Goal: Information Seeking & Learning: Check status

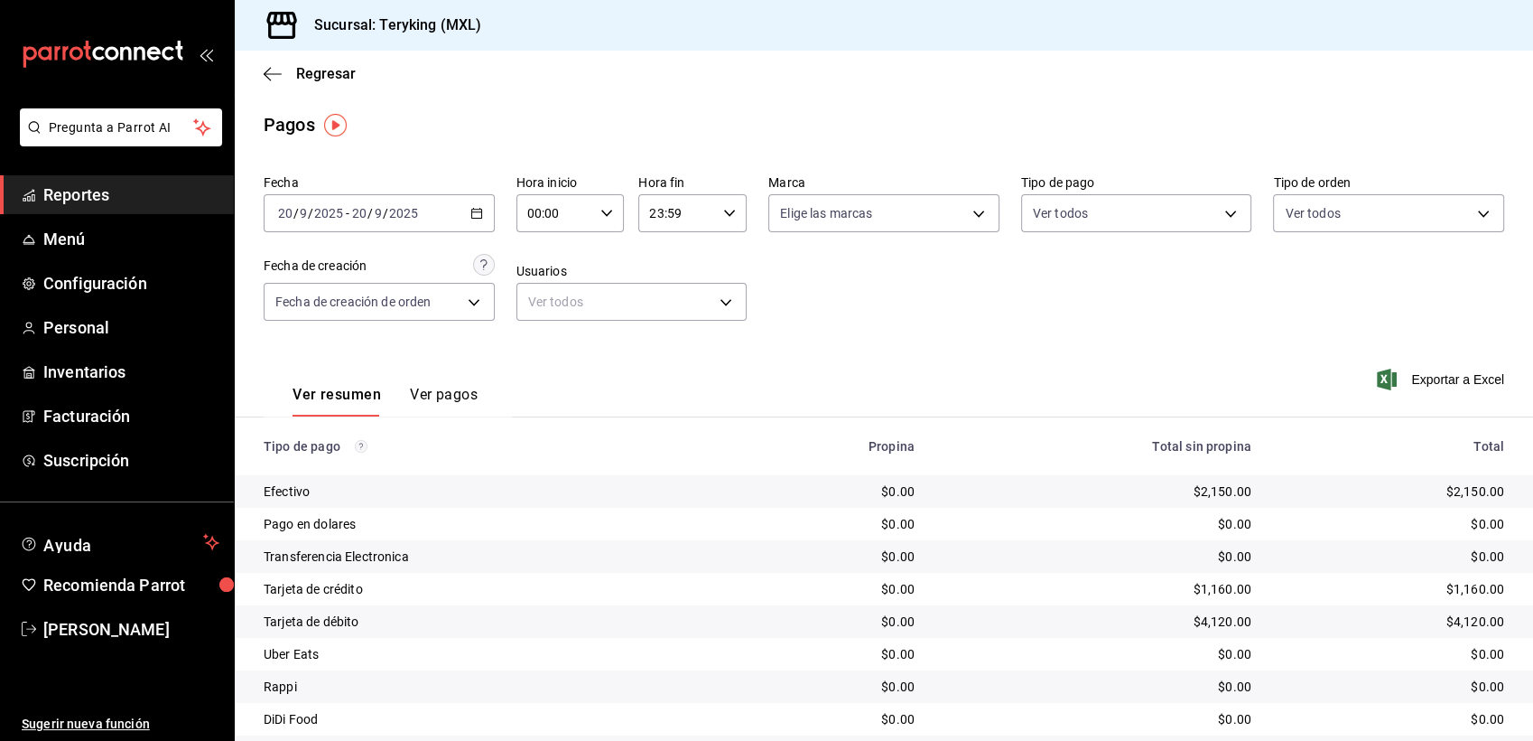
click at [95, 190] on span "Reportes" at bounding box center [131, 194] width 176 height 24
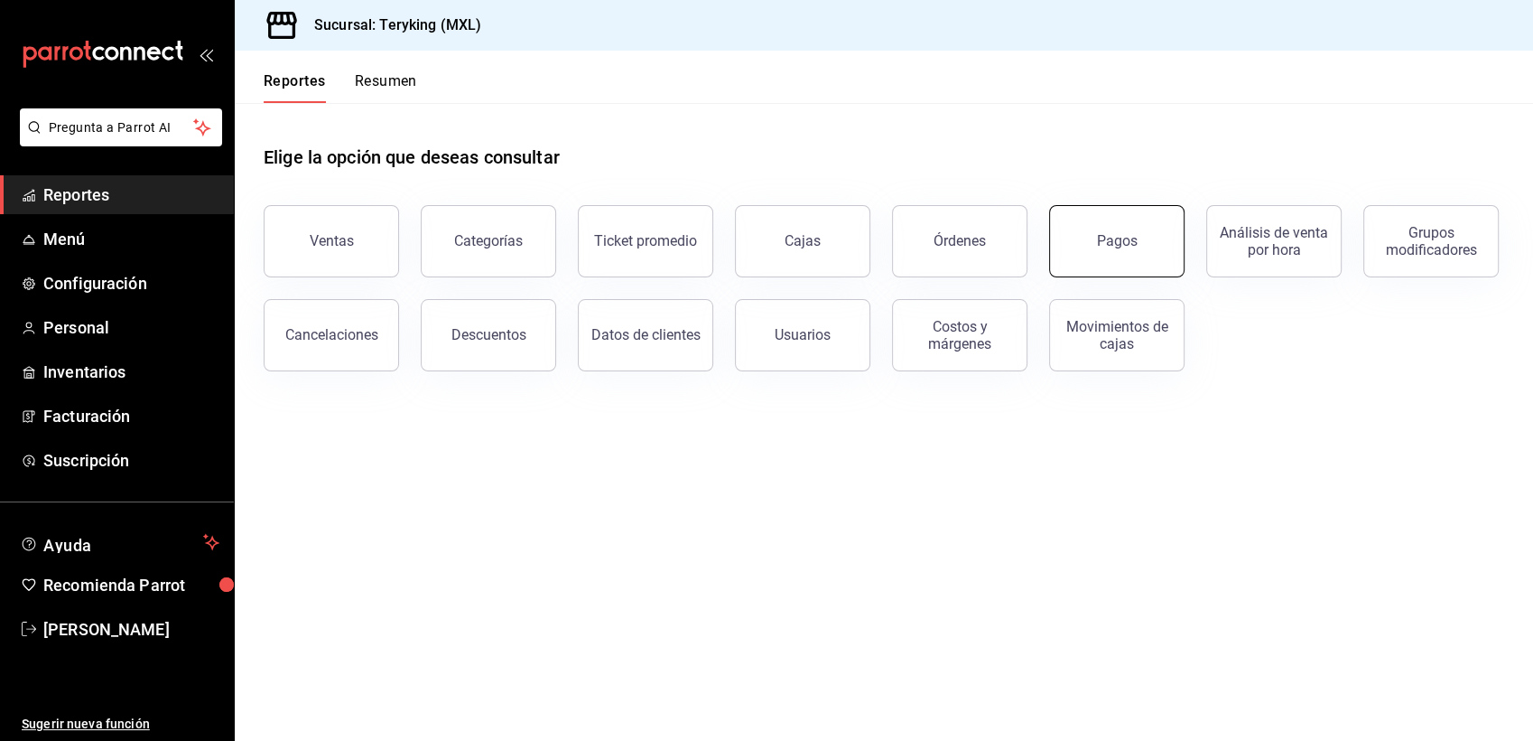
click at [1110, 249] on button "Pagos" at bounding box center [1116, 241] width 135 height 72
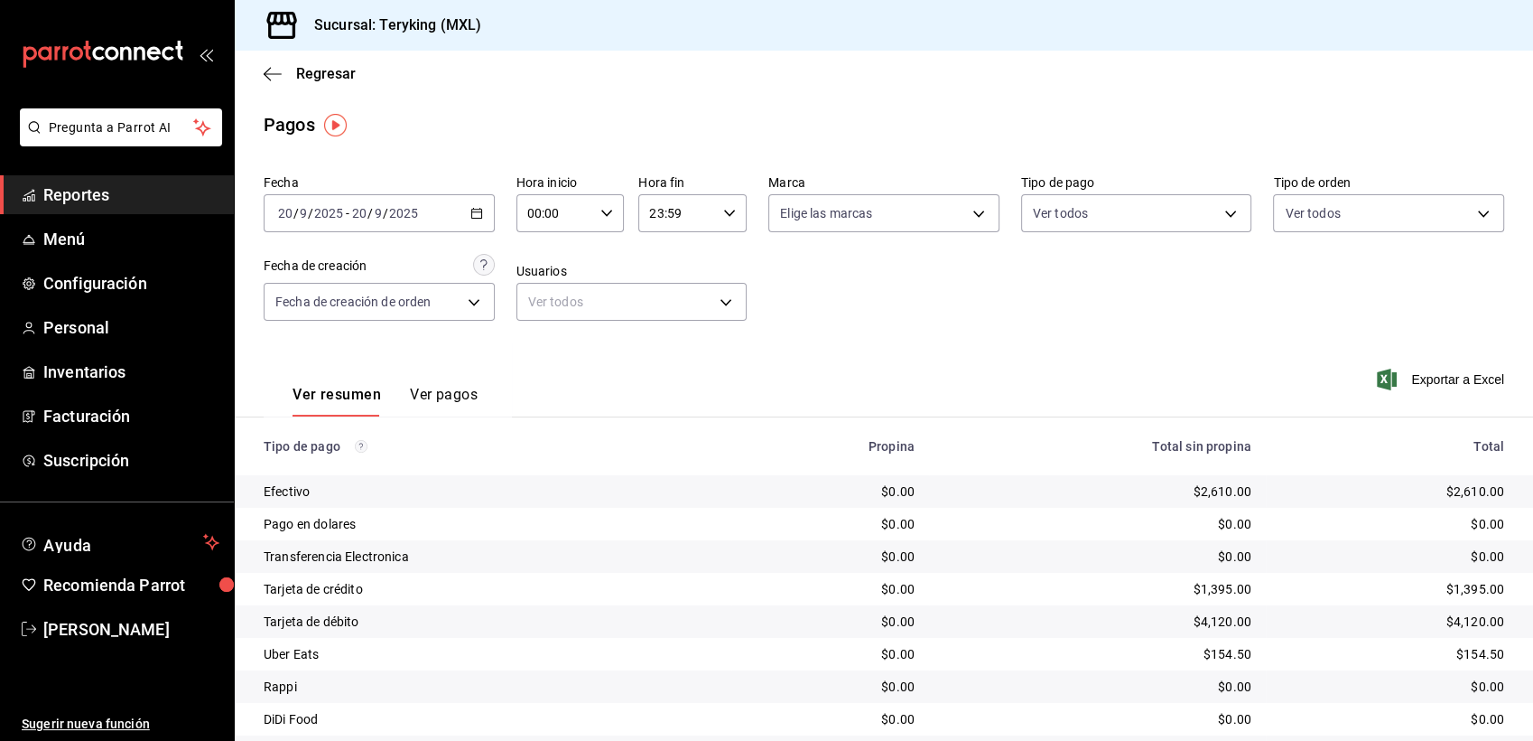
click at [97, 184] on span "Reportes" at bounding box center [131, 194] width 176 height 24
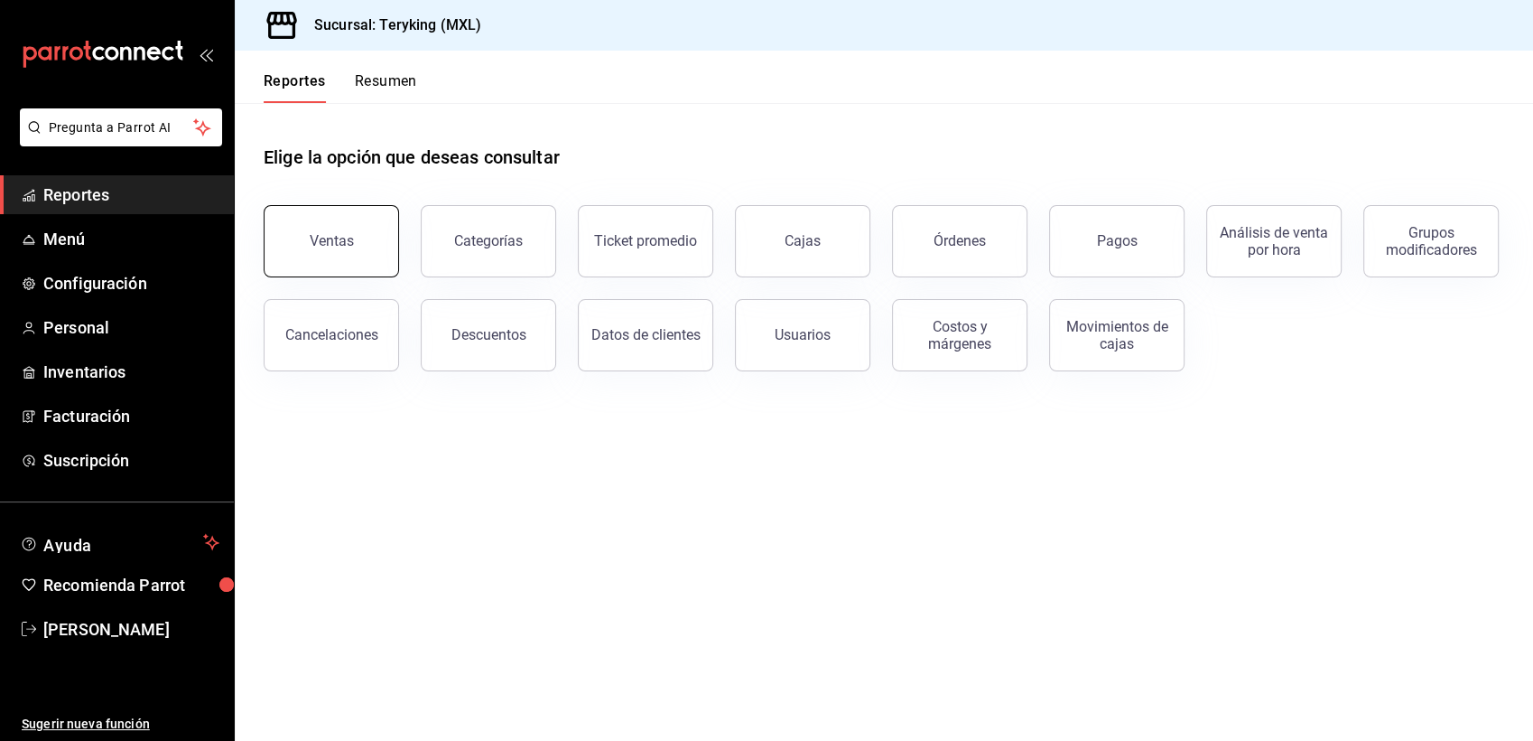
click at [324, 238] on div "Ventas" at bounding box center [332, 240] width 44 height 17
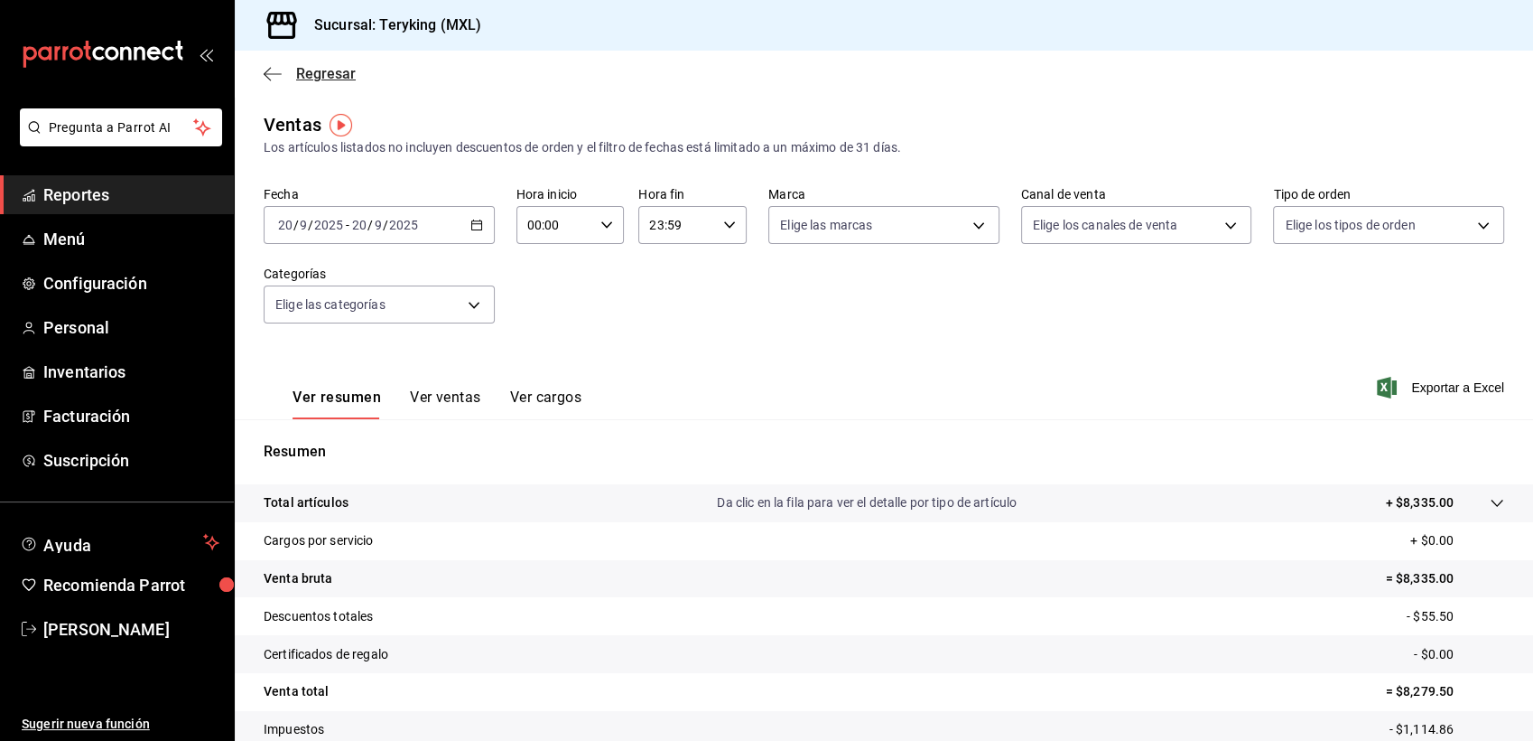
click at [320, 68] on span "Regresar" at bounding box center [326, 73] width 60 height 17
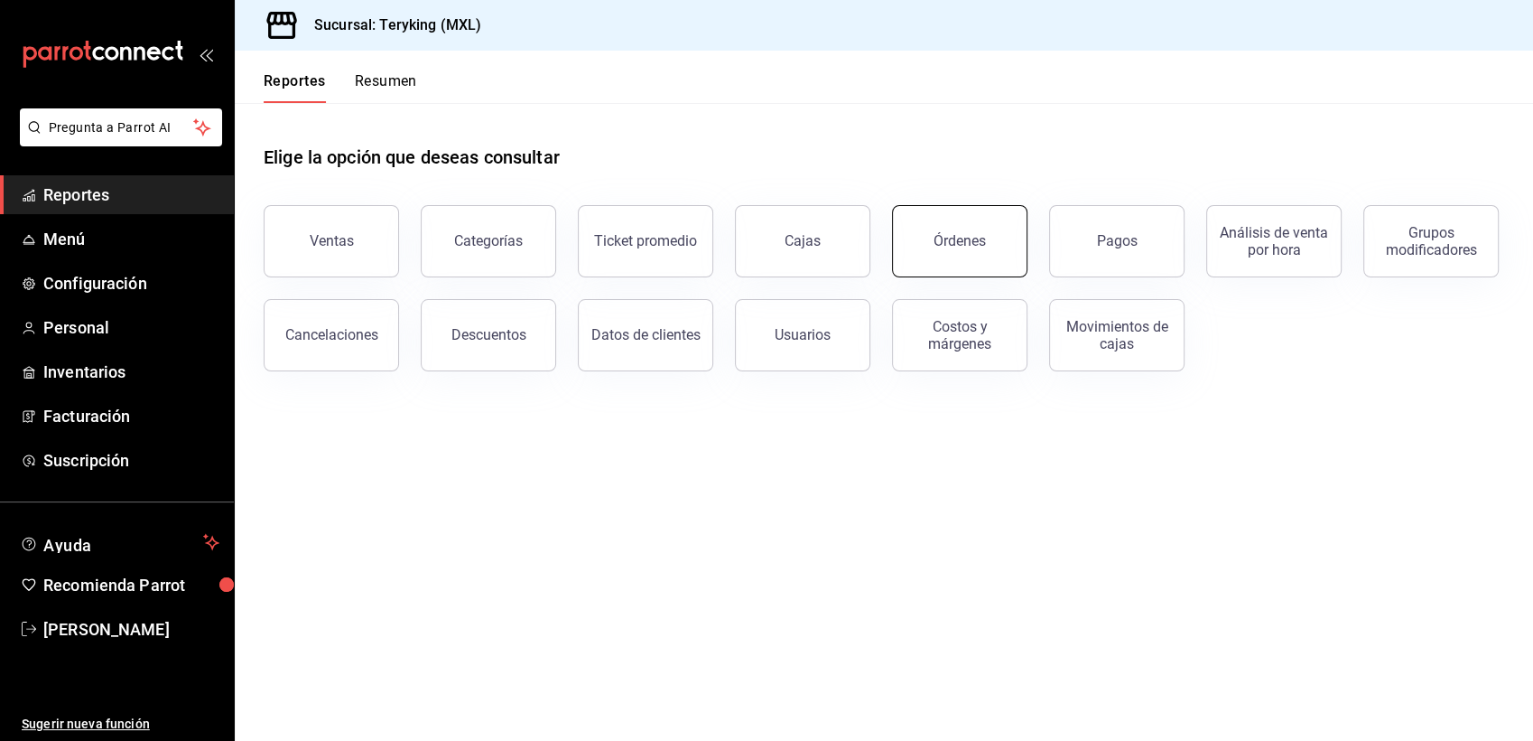
click at [993, 228] on button "Órdenes" at bounding box center [959, 241] width 135 height 72
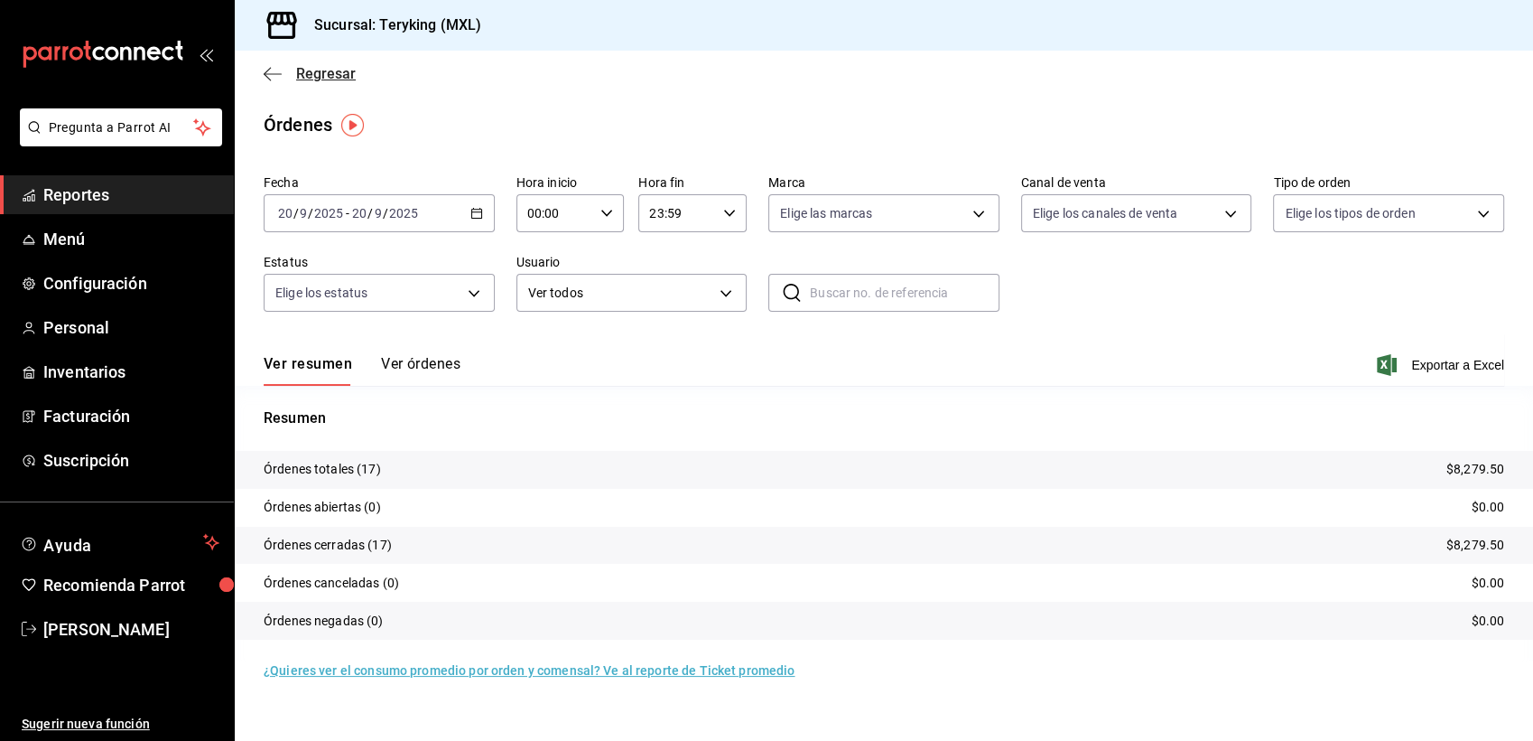
click at [340, 72] on span "Regresar" at bounding box center [326, 73] width 60 height 17
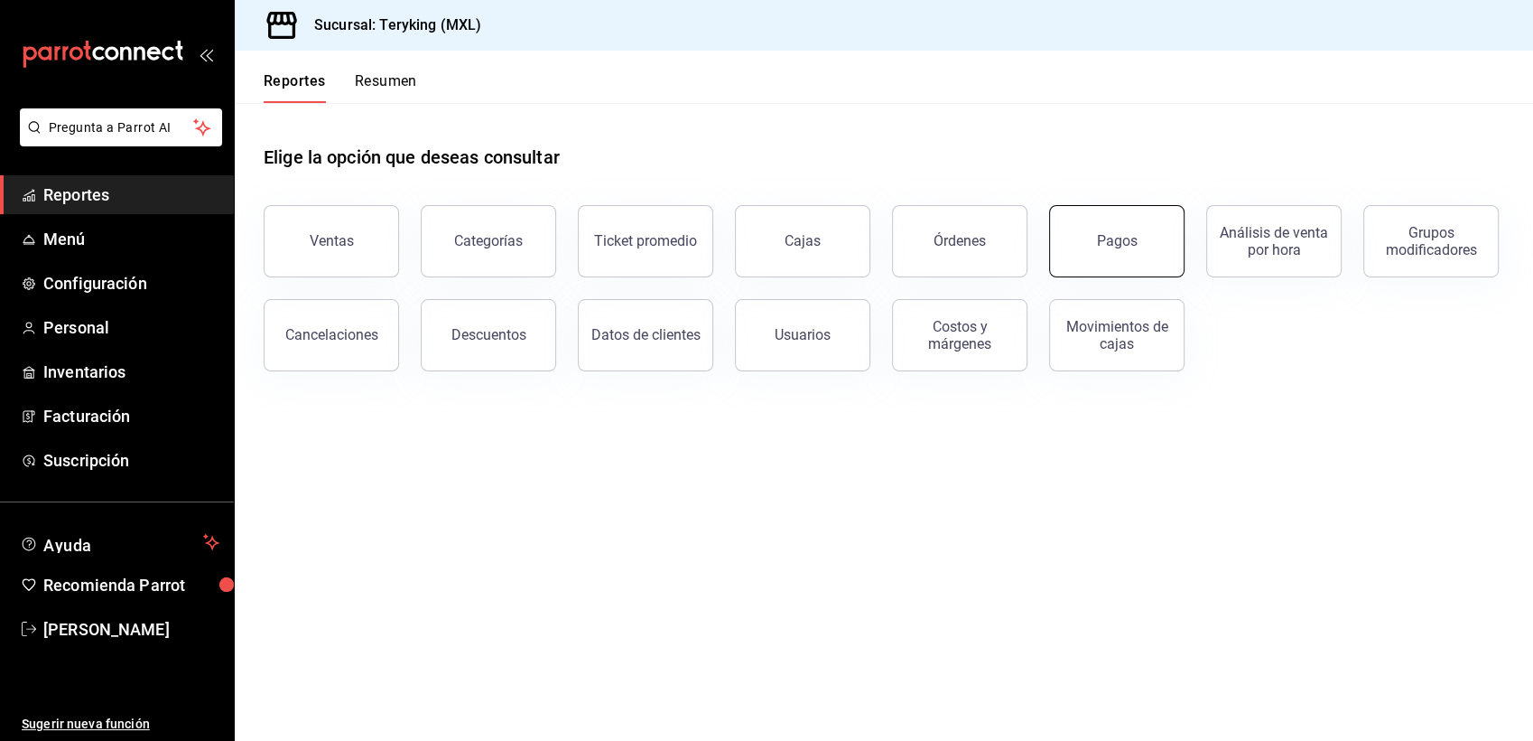
click at [1093, 235] on button "Pagos" at bounding box center [1116, 241] width 135 height 72
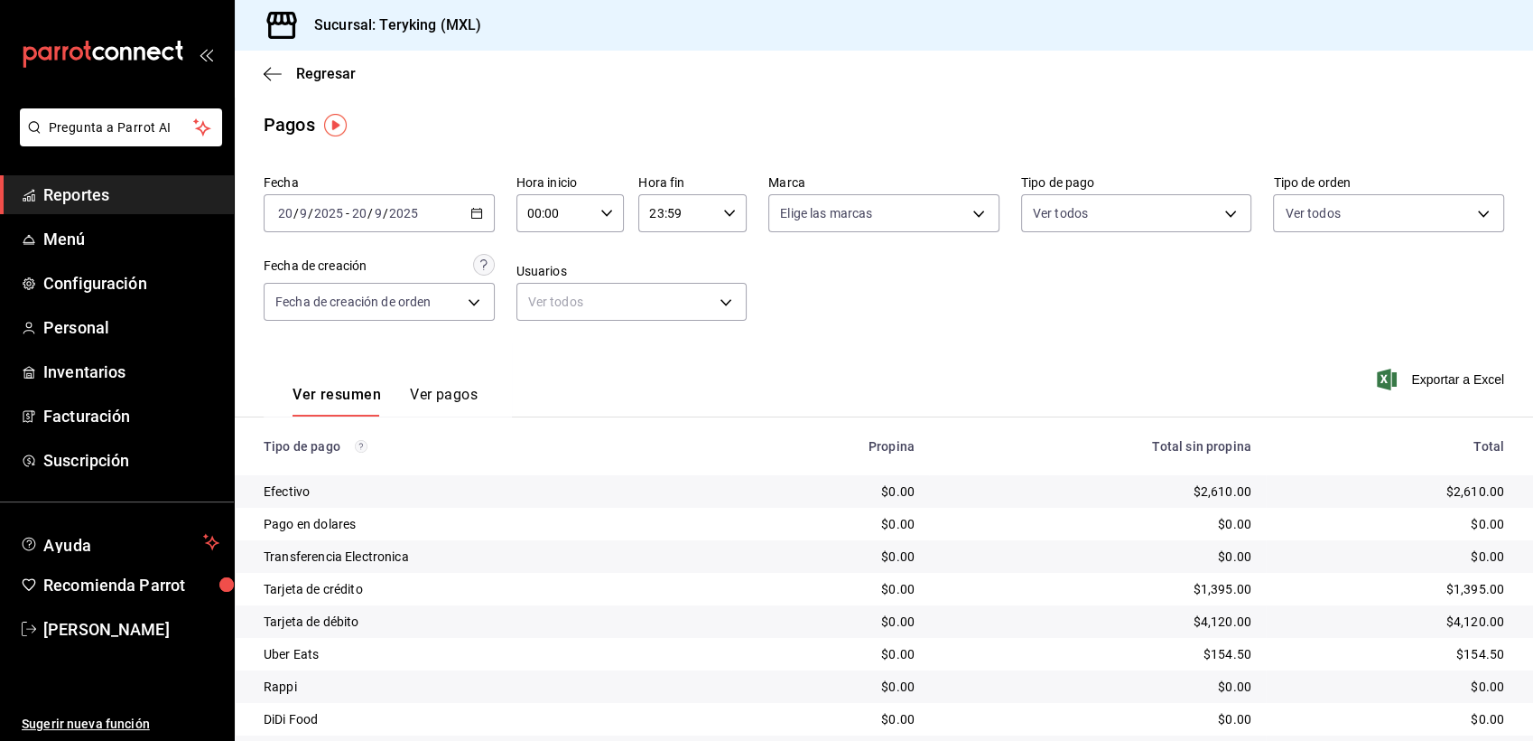
click at [355, 79] on div "Regresar" at bounding box center [884, 74] width 1299 height 46
click at [345, 71] on span "Regresar" at bounding box center [326, 73] width 60 height 17
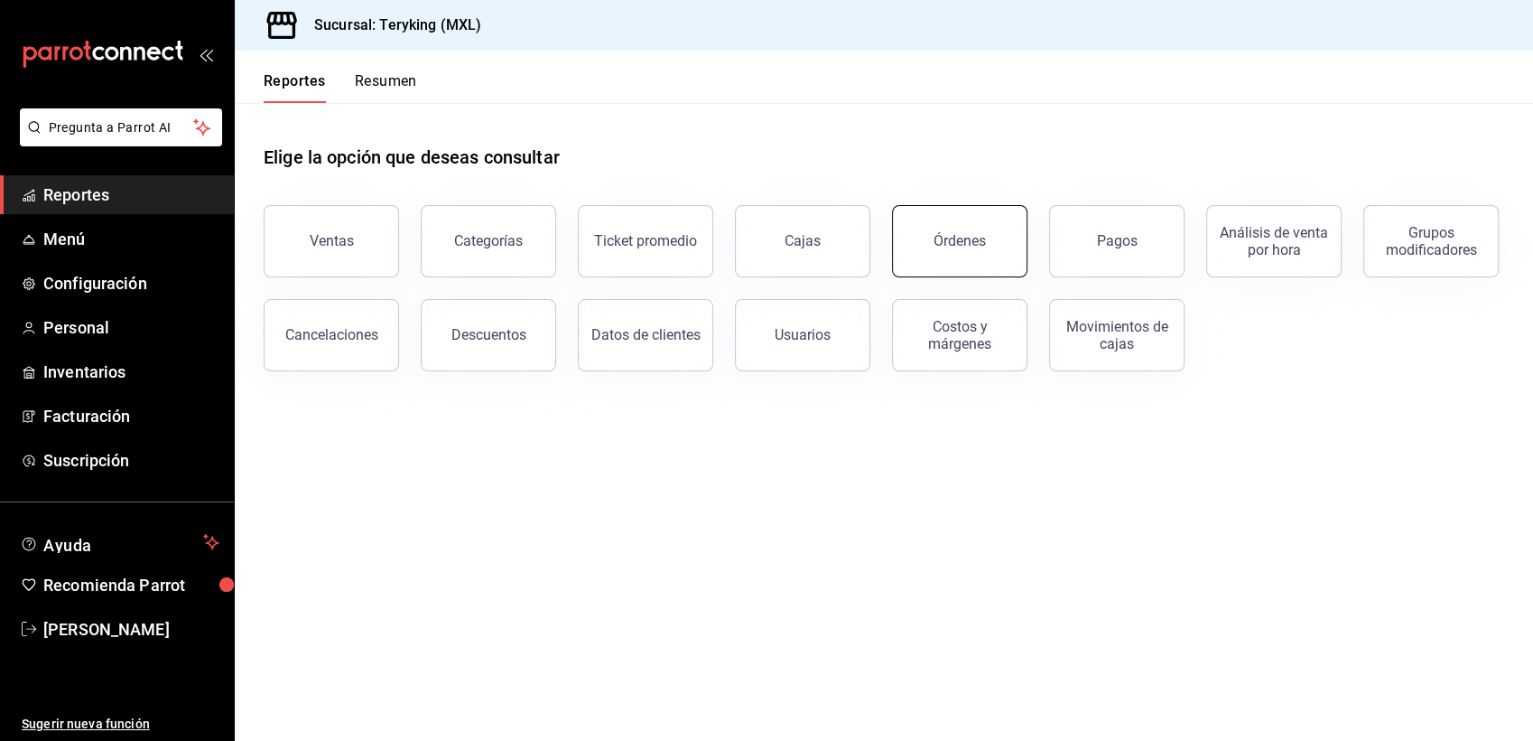
click at [990, 237] on button "Órdenes" at bounding box center [959, 241] width 135 height 72
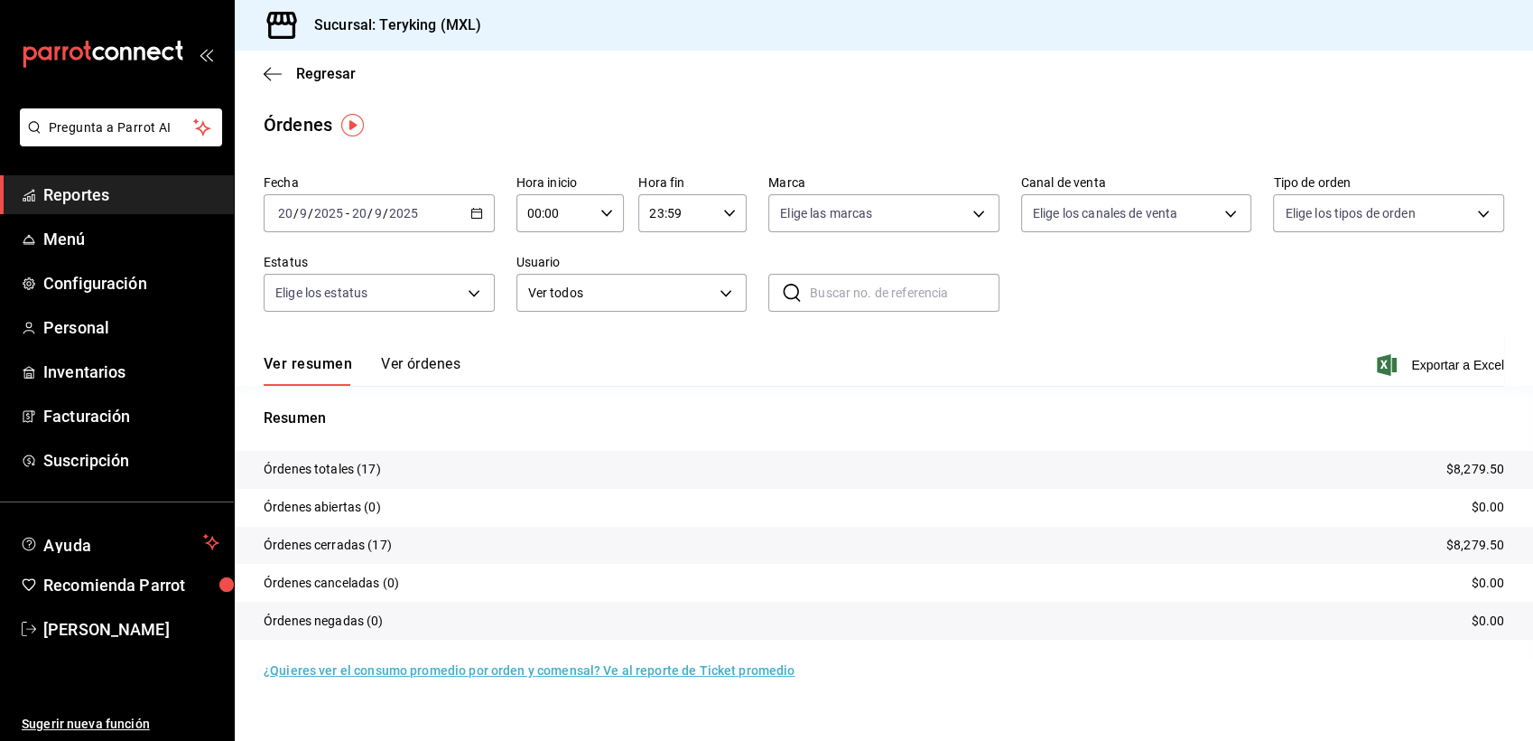
click at [396, 370] on button "Ver órdenes" at bounding box center [420, 370] width 79 height 31
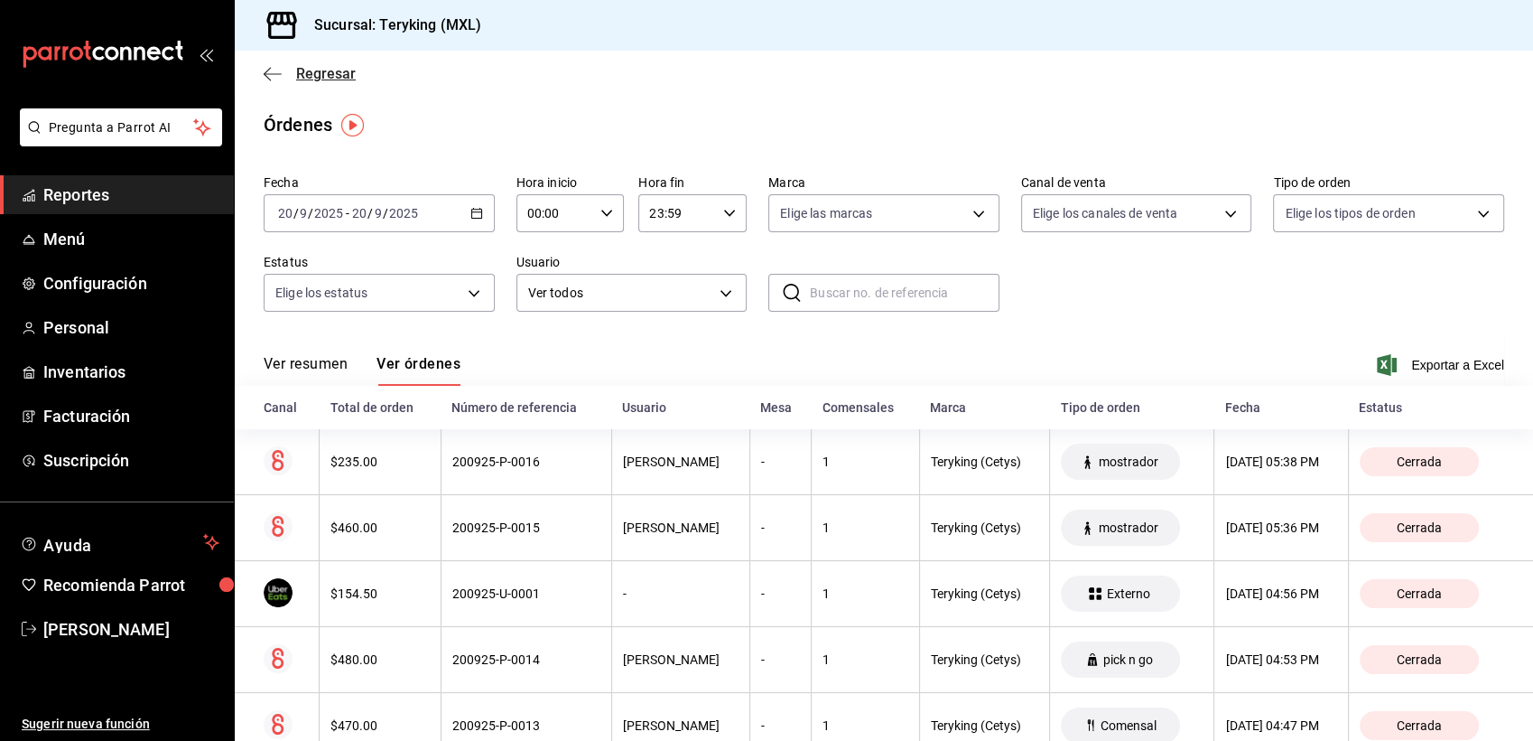
click at [336, 75] on span "Regresar" at bounding box center [326, 73] width 60 height 17
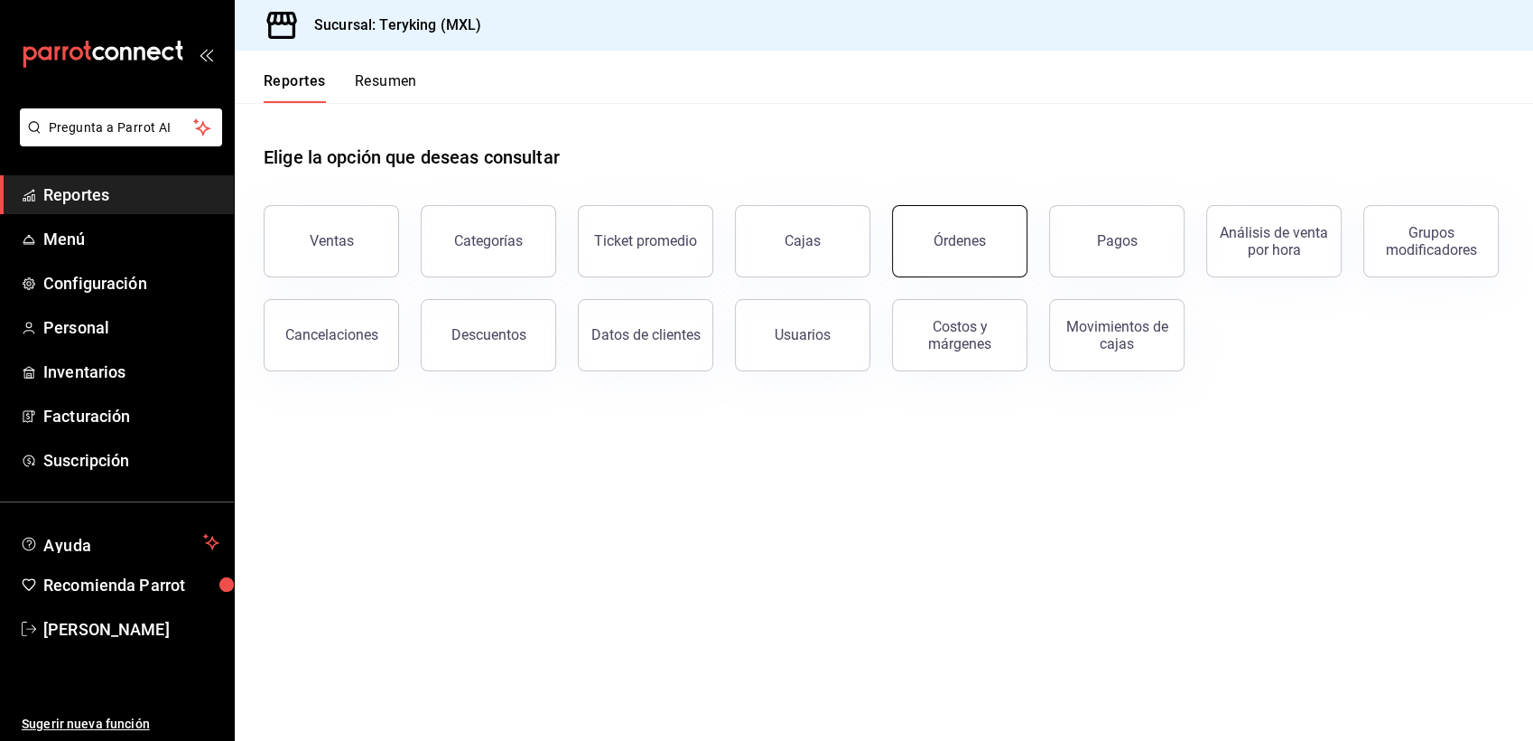
click at [939, 220] on button "Órdenes" at bounding box center [959, 241] width 135 height 72
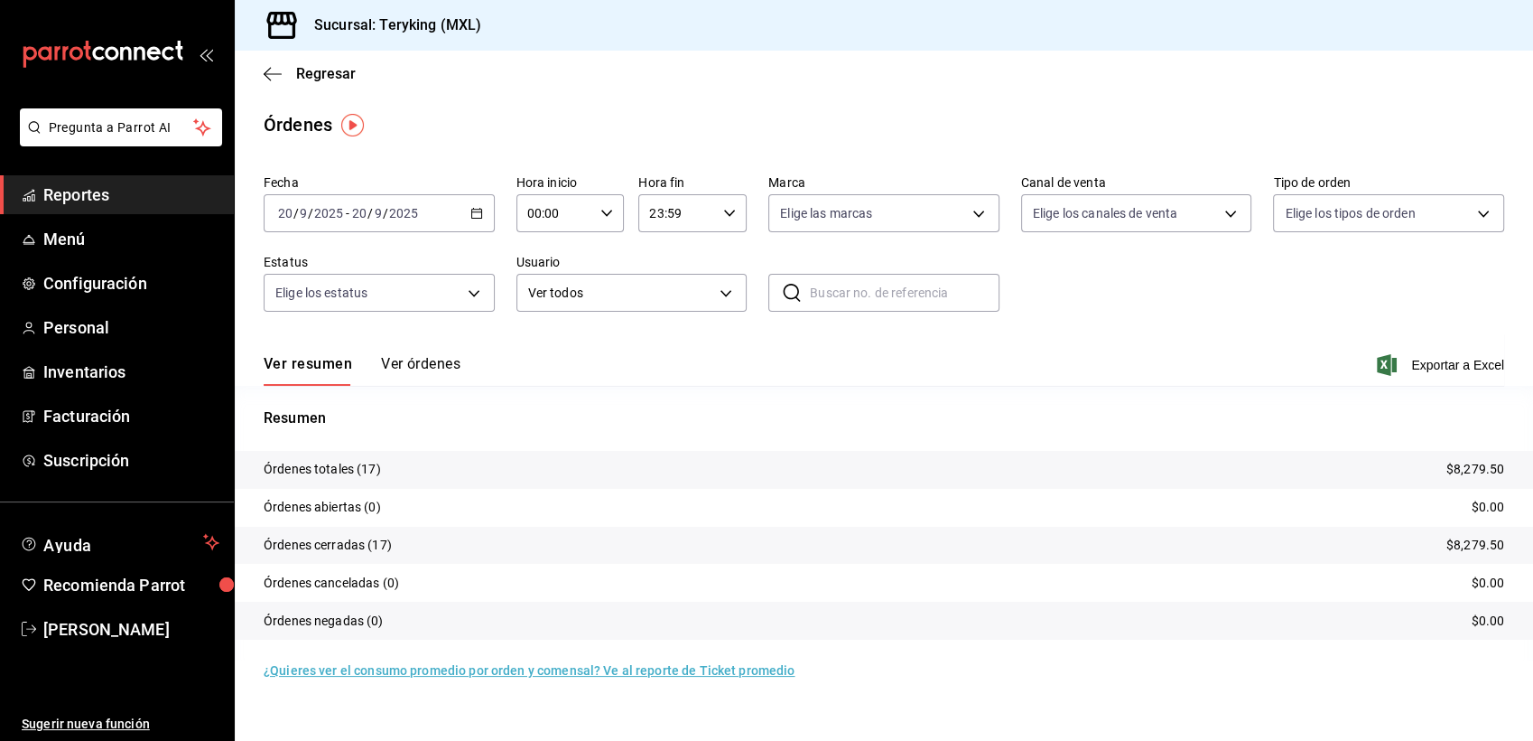
click at [401, 369] on button "Ver órdenes" at bounding box center [420, 370] width 79 height 31
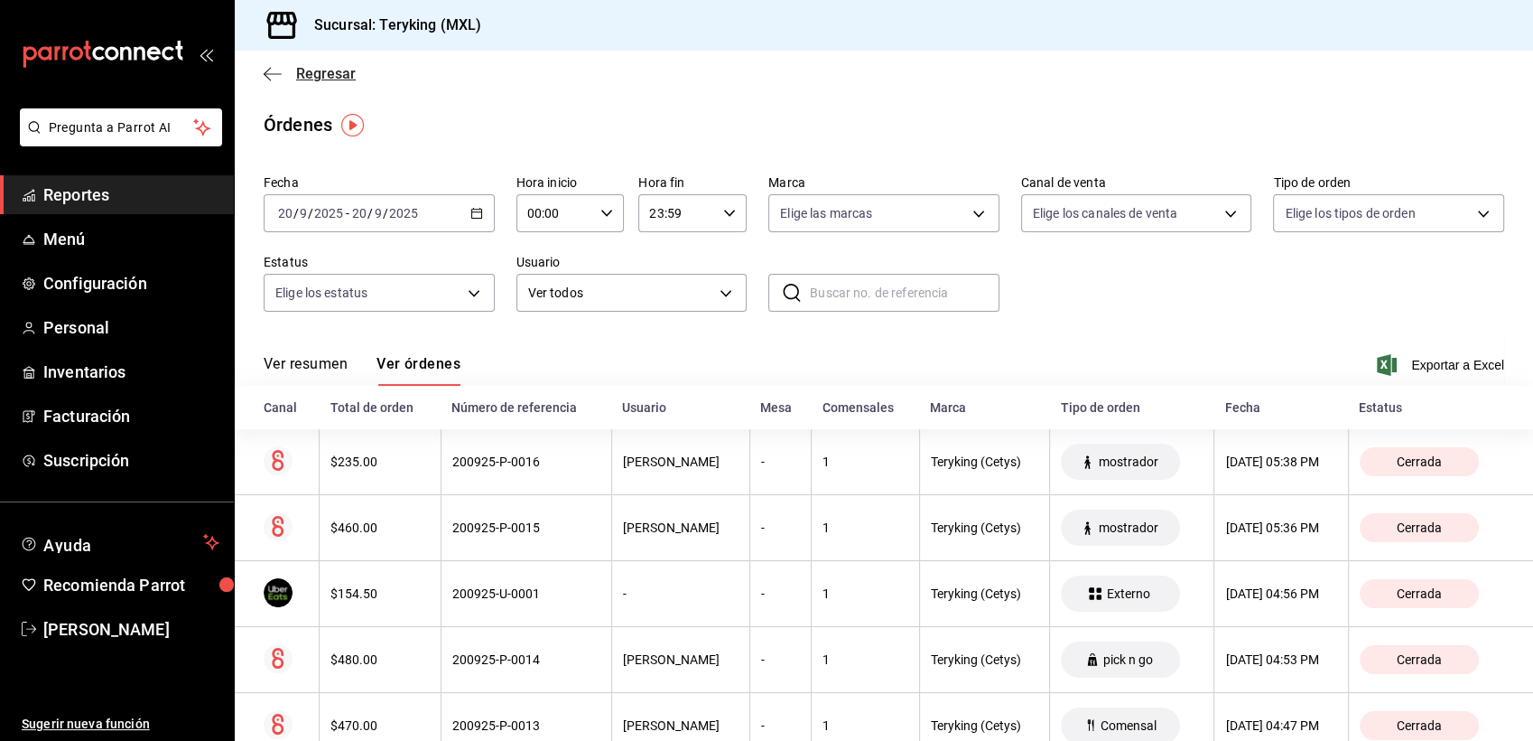
click at [318, 79] on span "Regresar" at bounding box center [326, 73] width 60 height 17
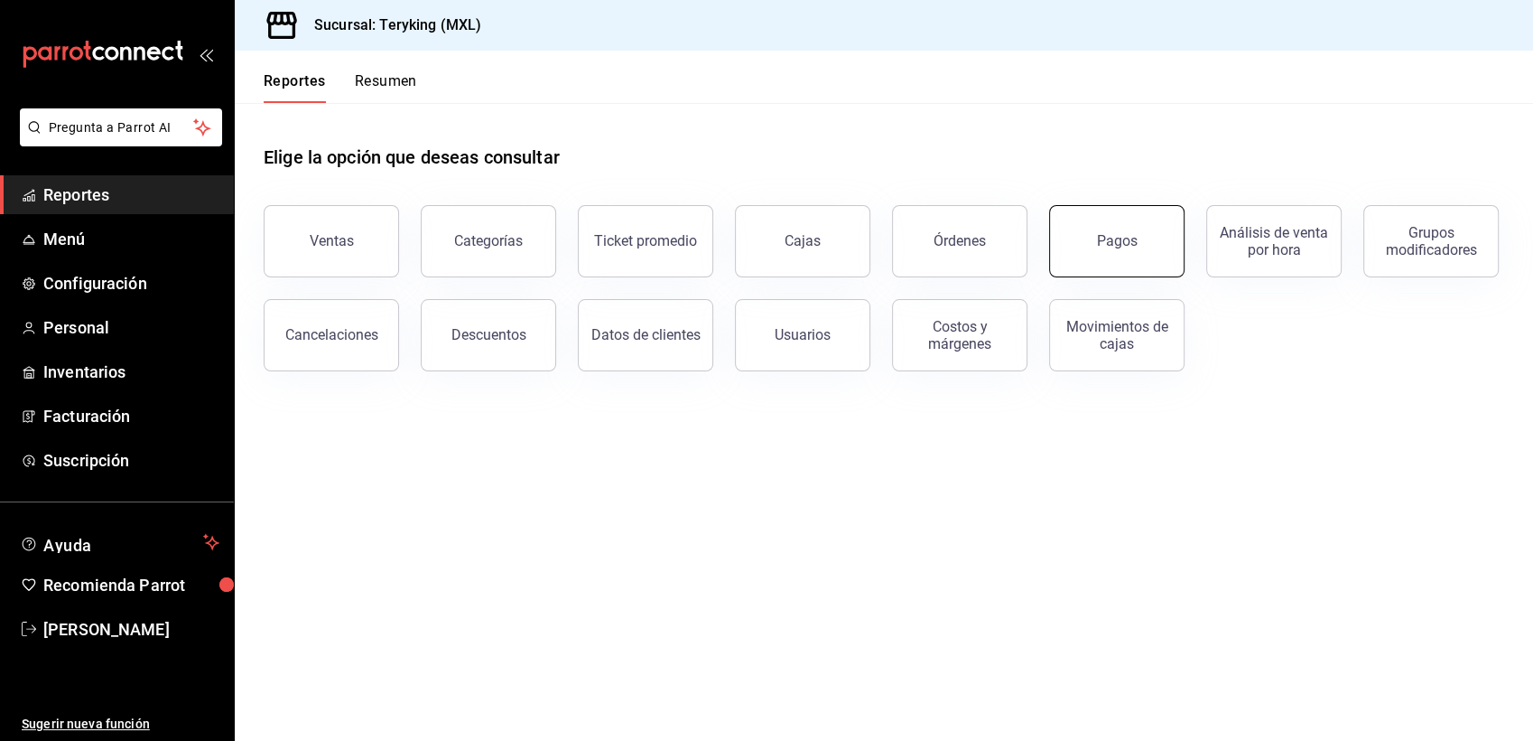
click at [1055, 248] on button "Pagos" at bounding box center [1116, 241] width 135 height 72
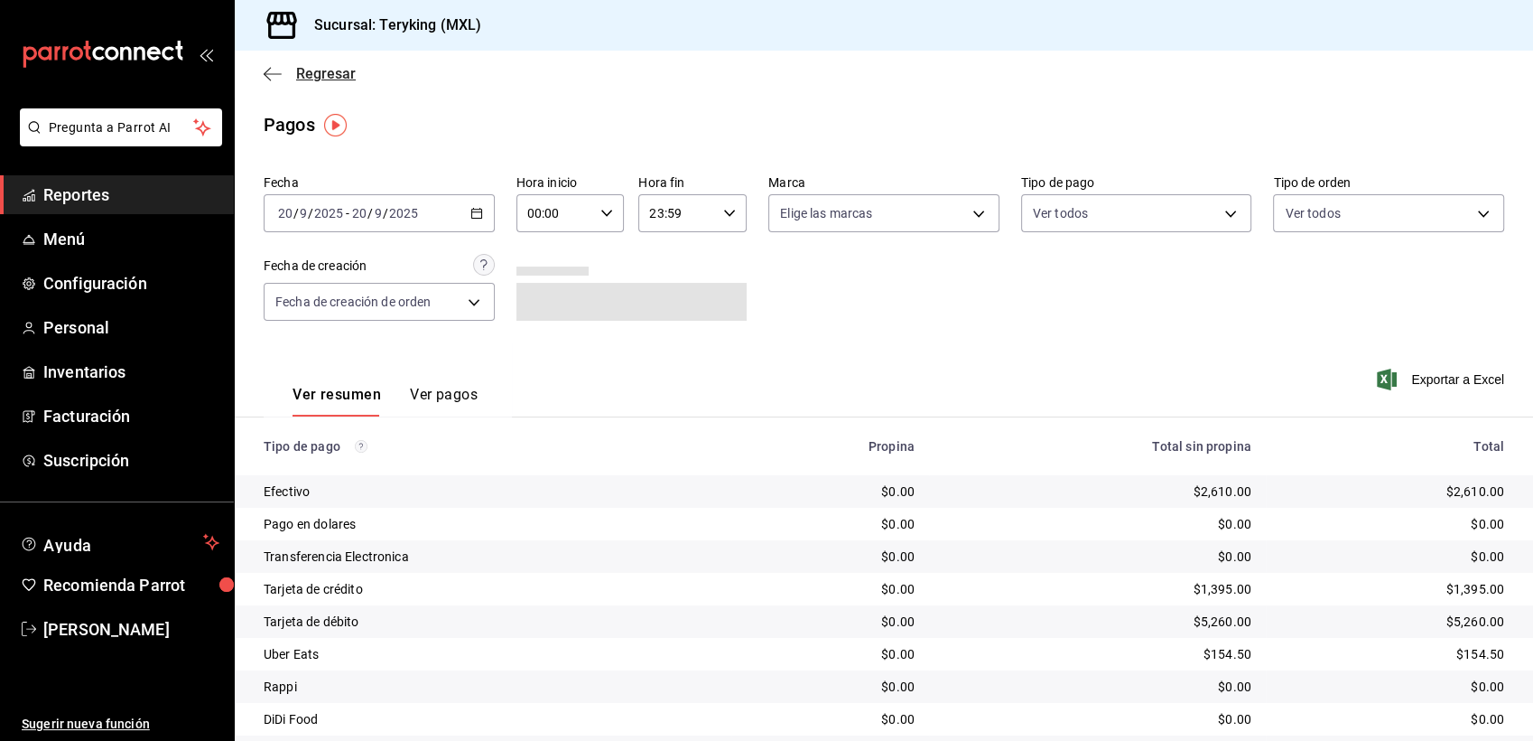
click at [324, 65] on span "Regresar" at bounding box center [326, 73] width 60 height 17
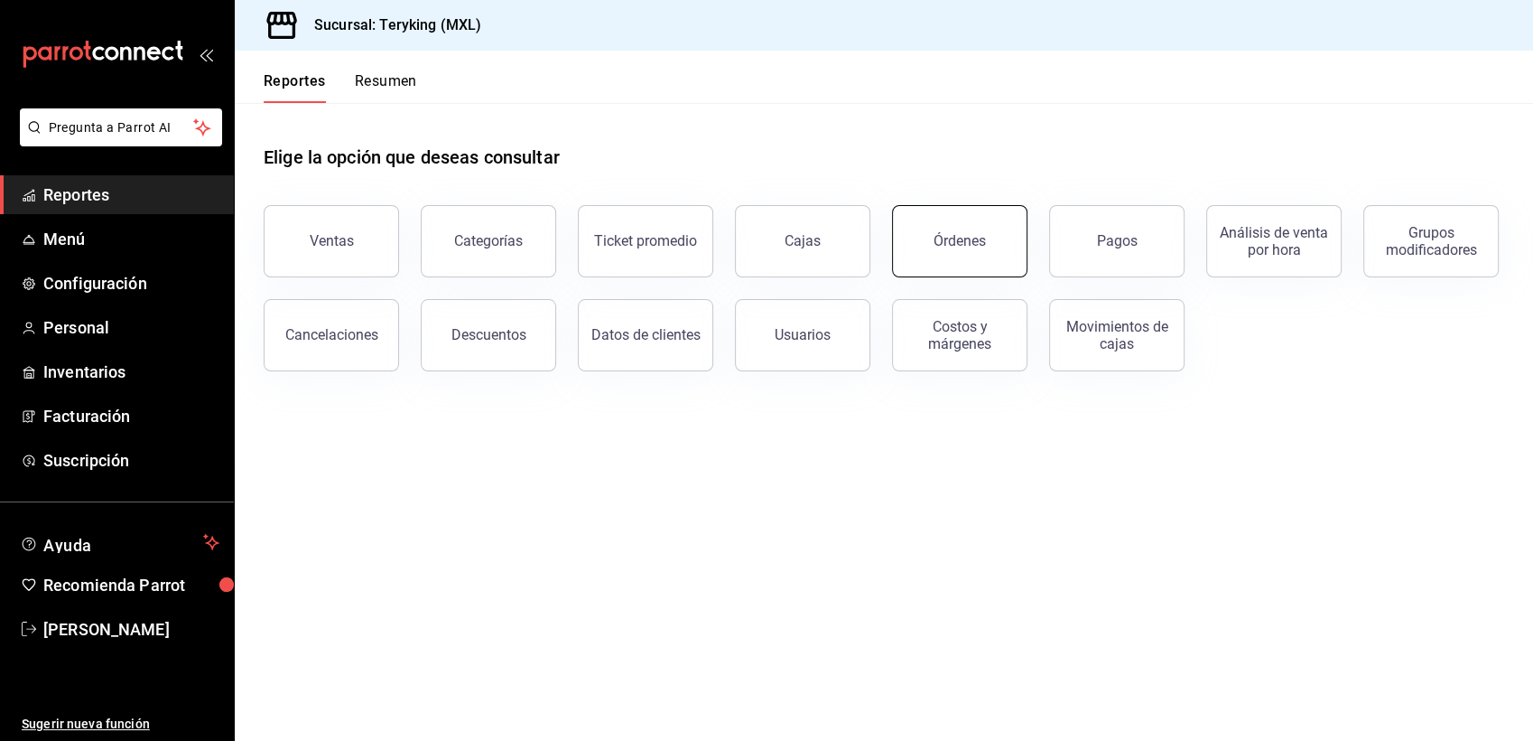
click at [960, 247] on div "Órdenes" at bounding box center [960, 240] width 52 height 17
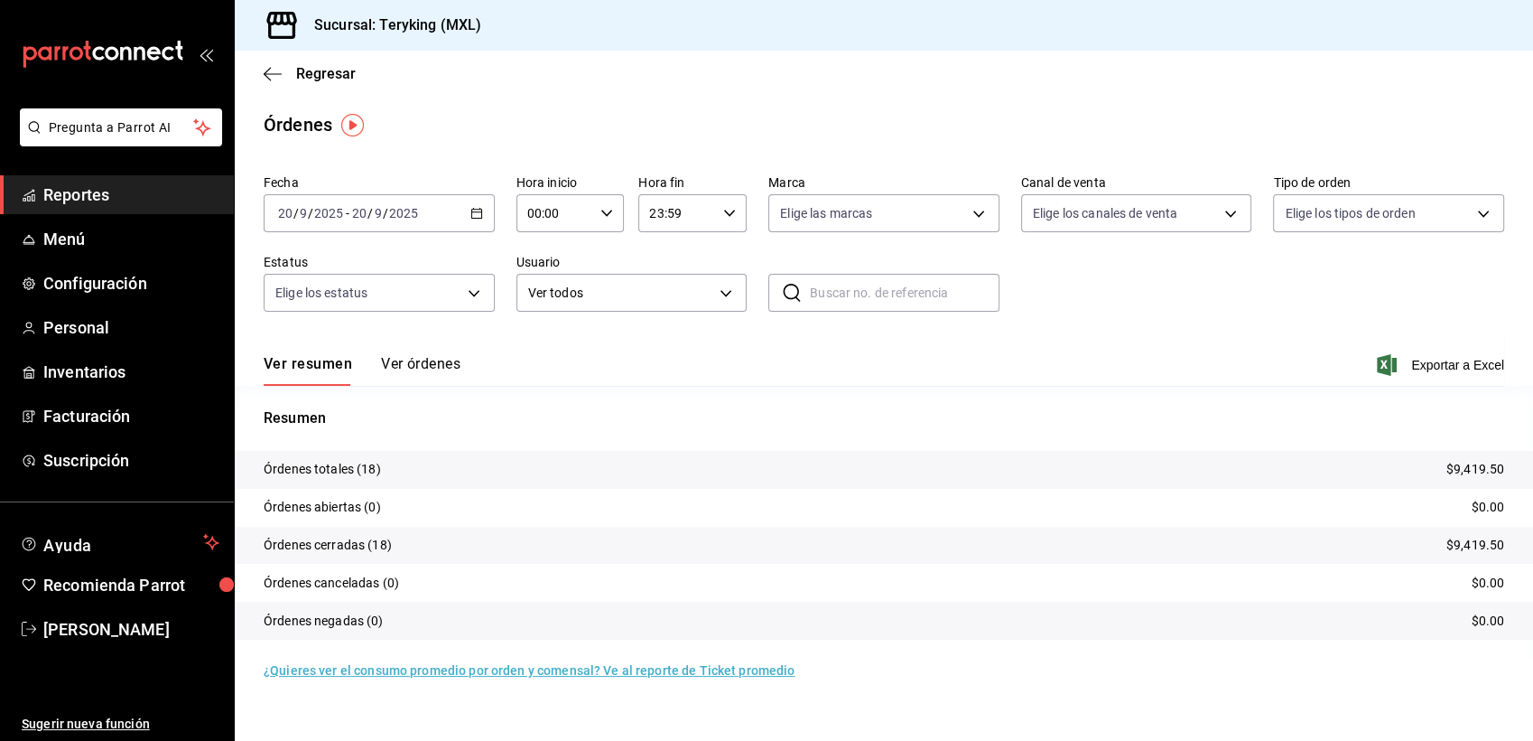
click at [432, 360] on button "Ver órdenes" at bounding box center [420, 370] width 79 height 31
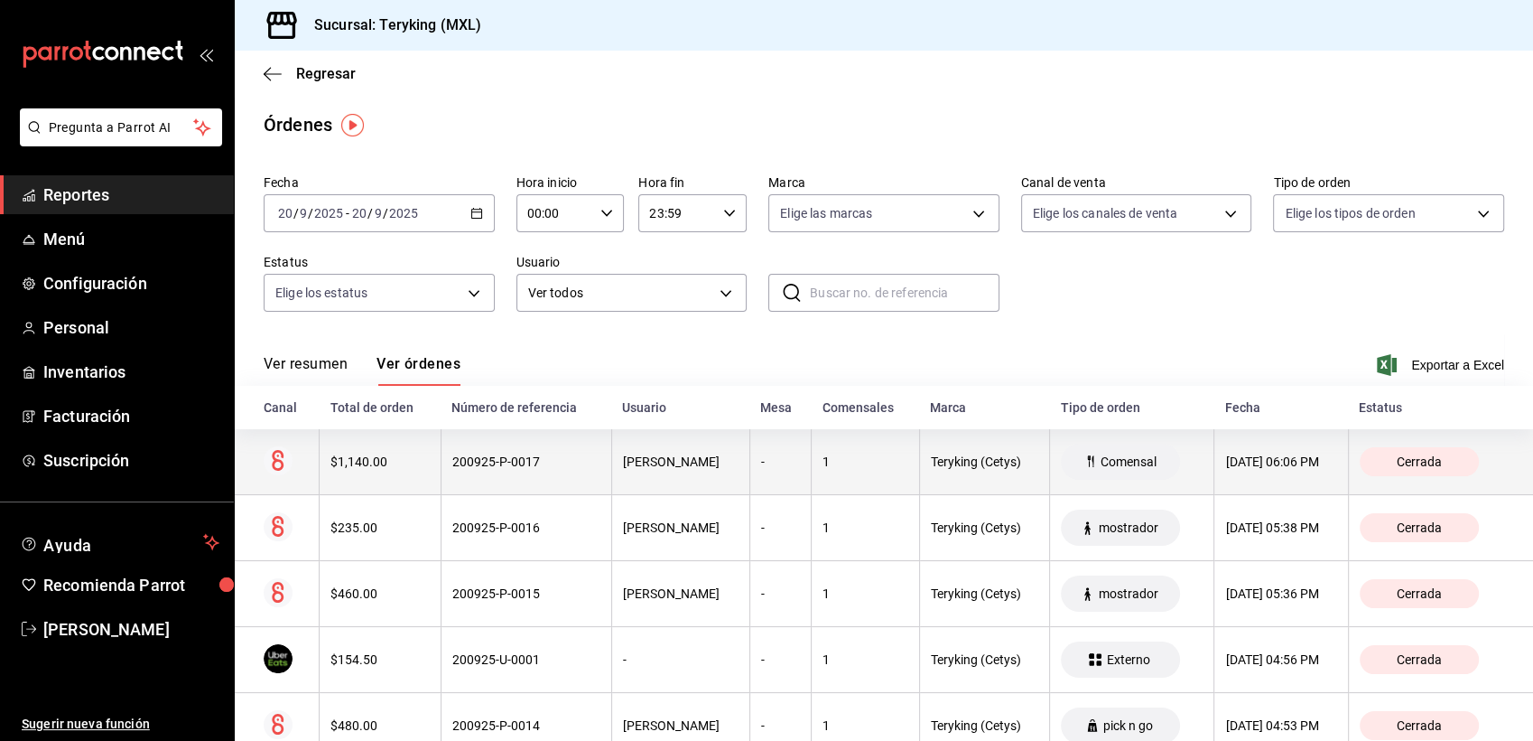
click at [529, 472] on th "200925-P-0017" at bounding box center [526, 462] width 171 height 66
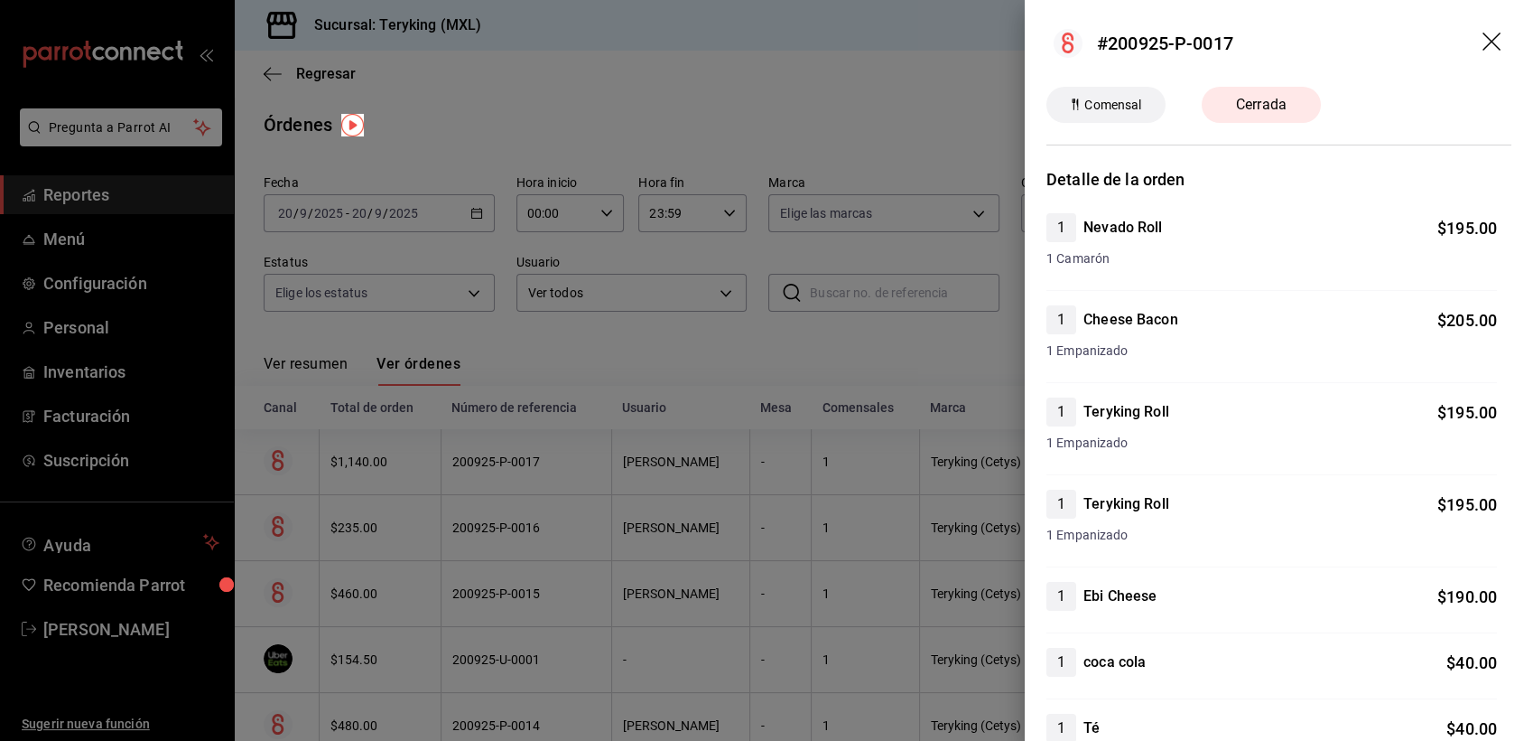
click at [1483, 41] on icon "drag" at bounding box center [1494, 44] width 22 height 22
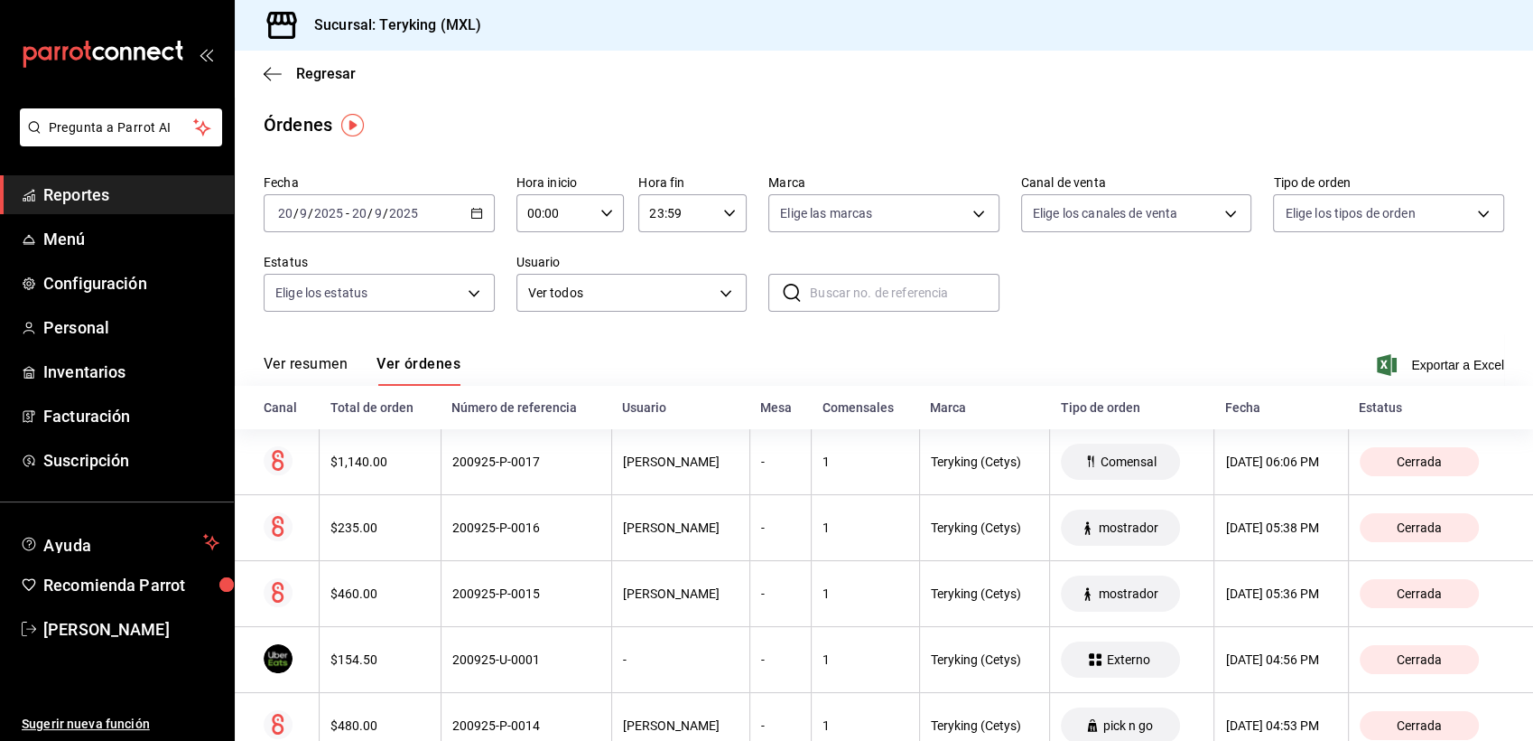
click at [102, 199] on span "Reportes" at bounding box center [131, 194] width 176 height 24
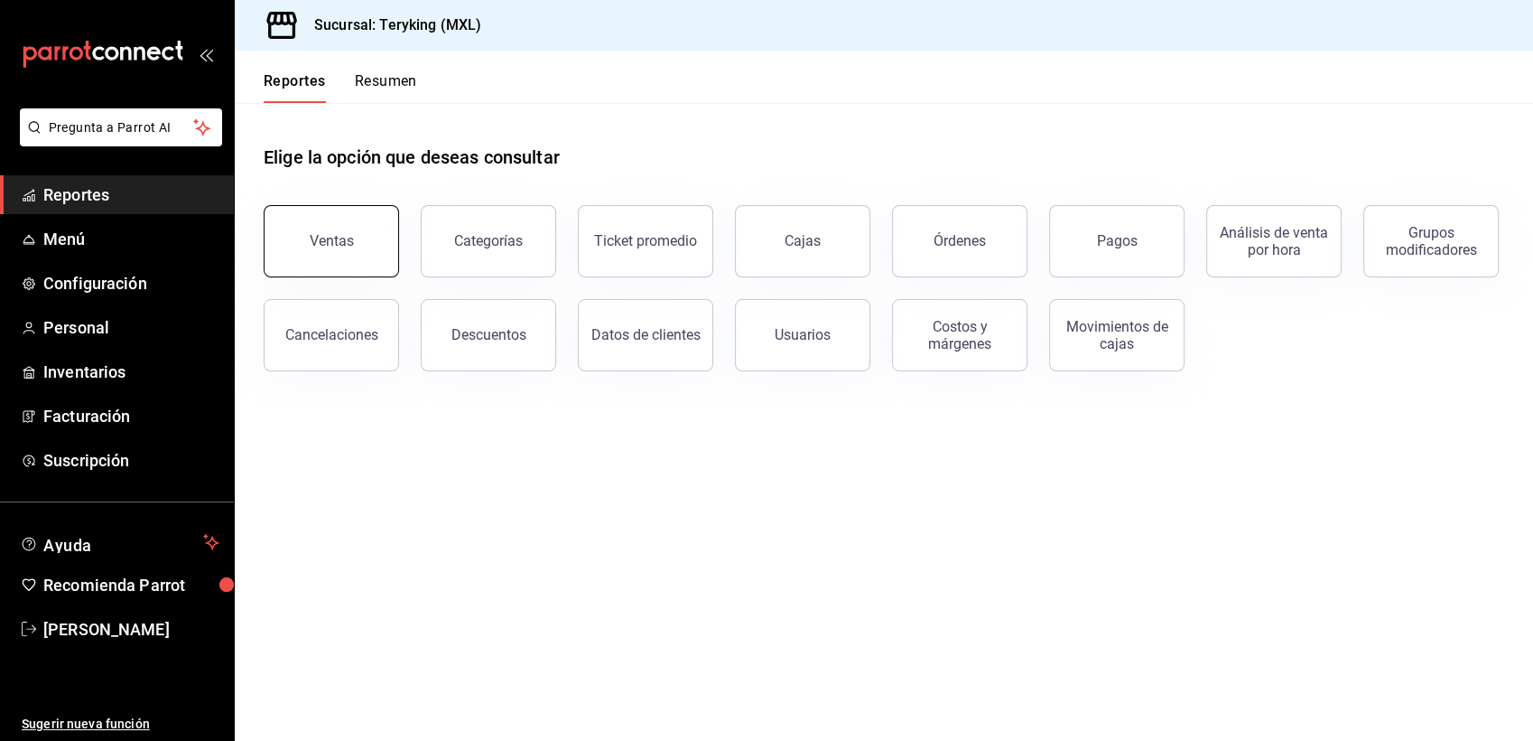
click at [361, 264] on button "Ventas" at bounding box center [331, 241] width 135 height 72
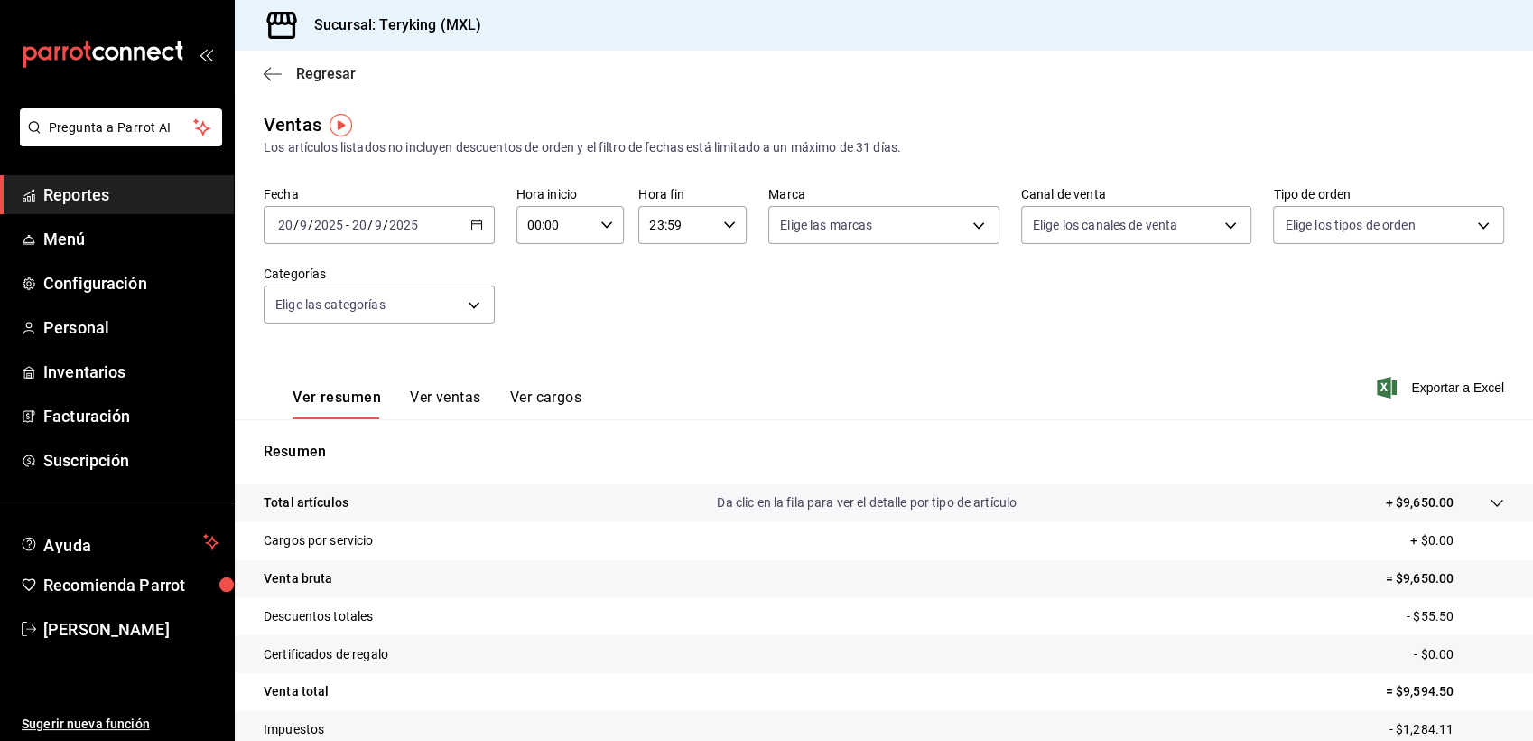
click at [337, 76] on span "Regresar" at bounding box center [326, 73] width 60 height 17
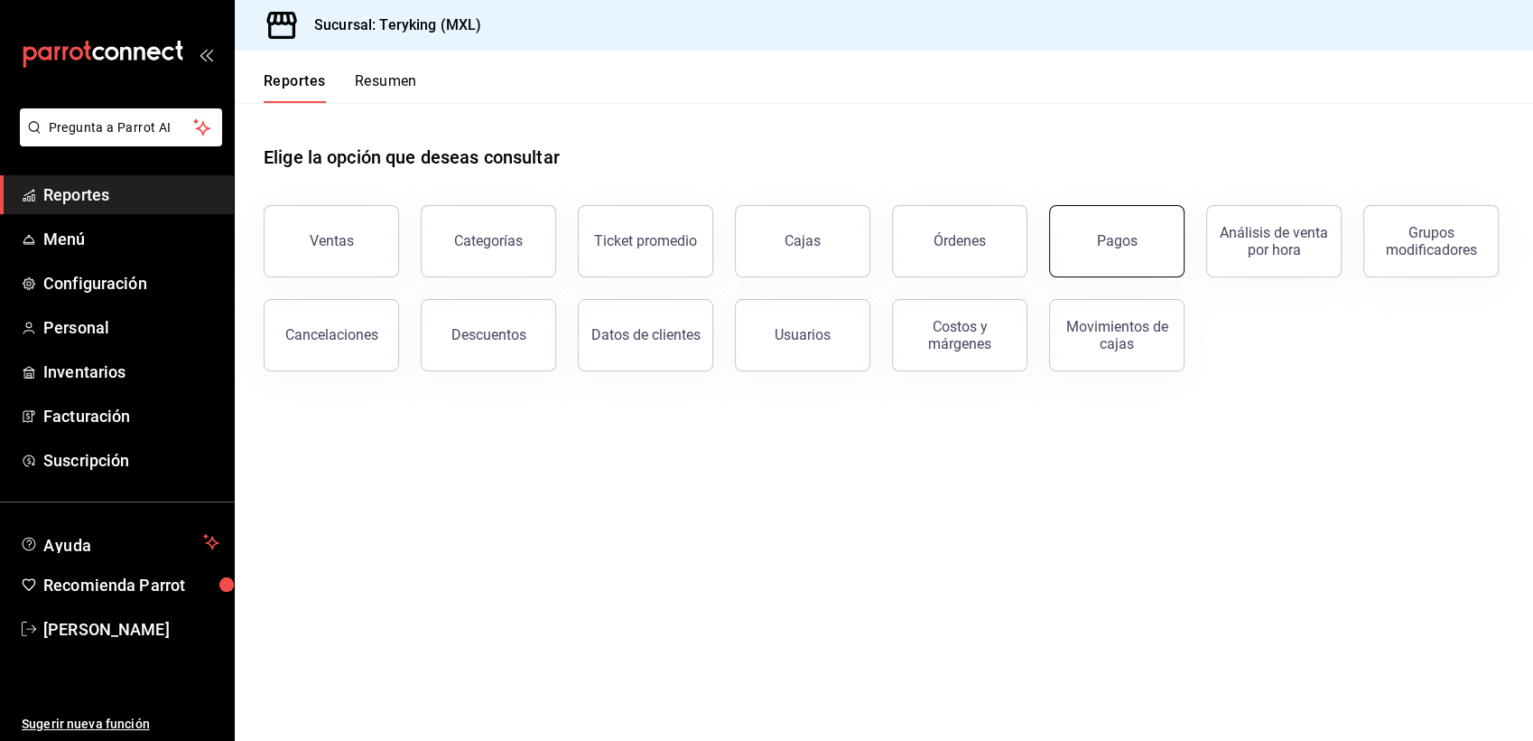
click at [1120, 238] on div "Pagos" at bounding box center [1117, 240] width 41 height 17
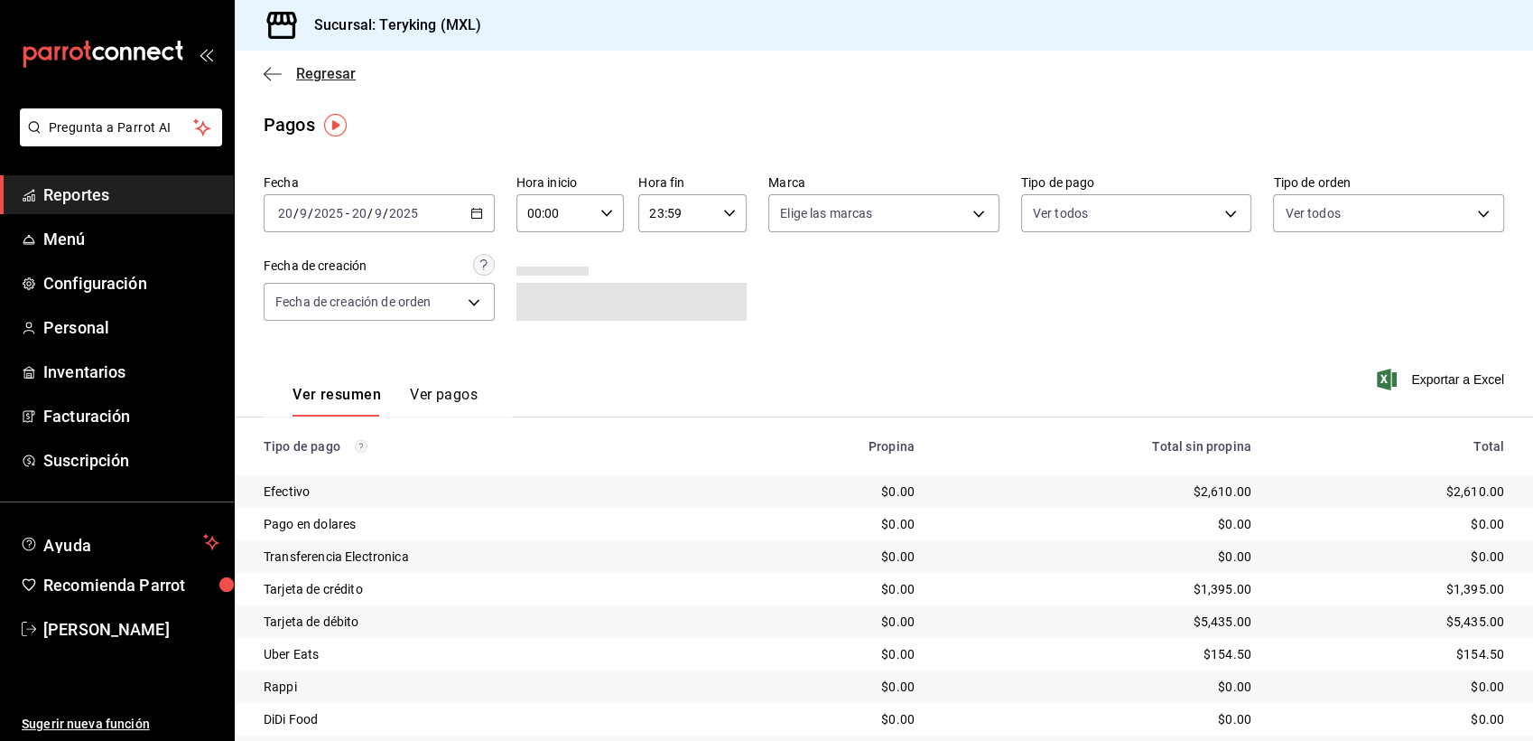
click at [333, 77] on span "Regresar" at bounding box center [326, 73] width 60 height 17
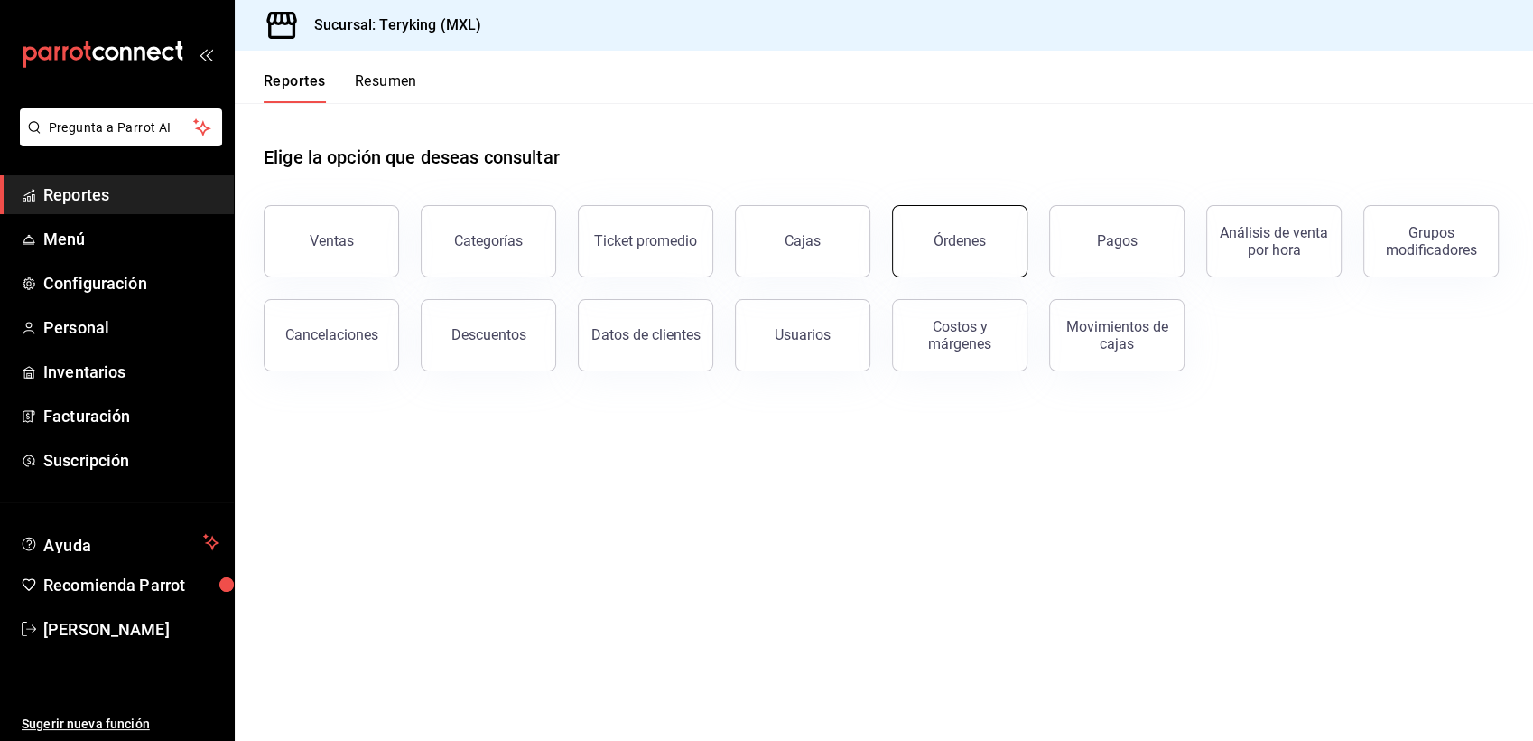
click at [1001, 231] on button "Órdenes" at bounding box center [959, 241] width 135 height 72
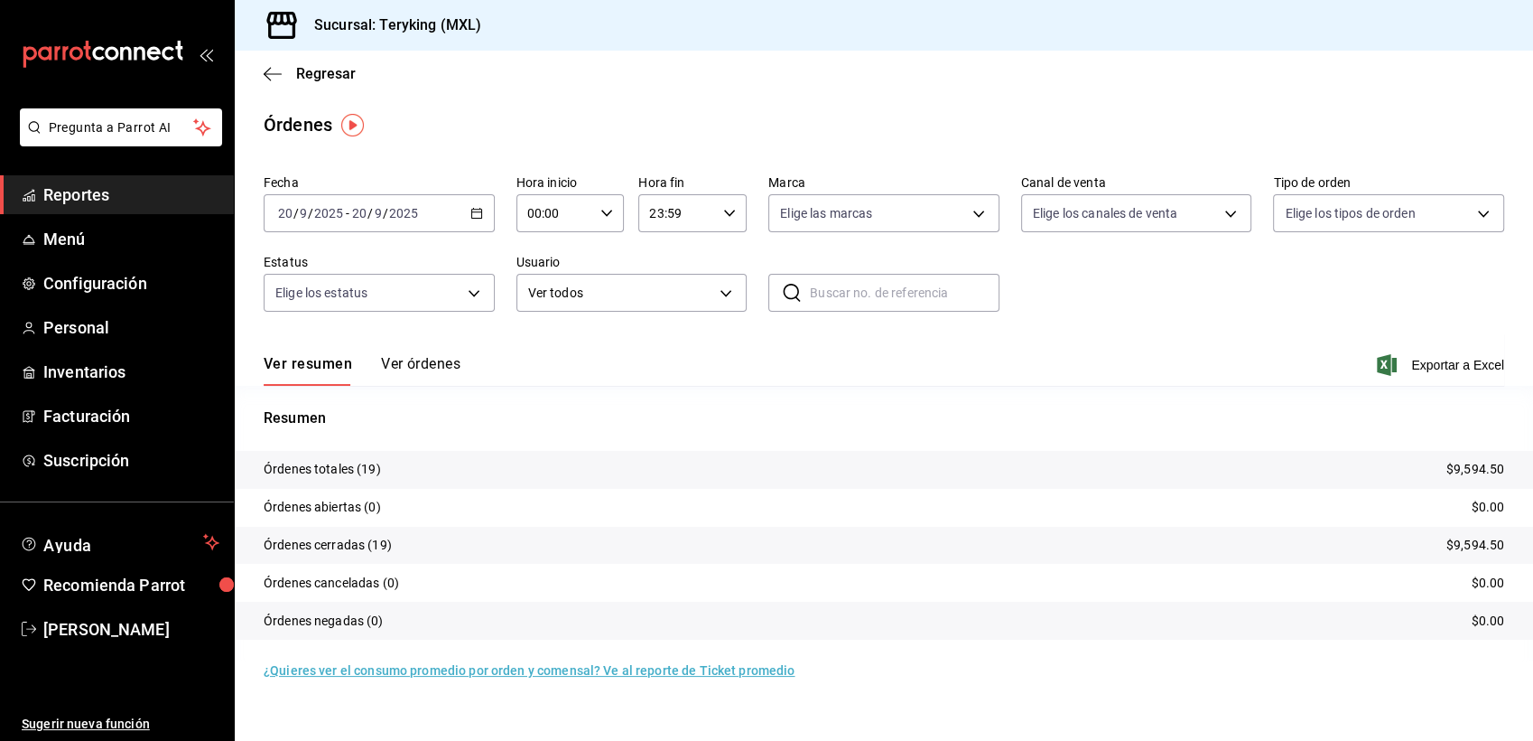
click at [433, 366] on button "Ver órdenes" at bounding box center [420, 370] width 79 height 31
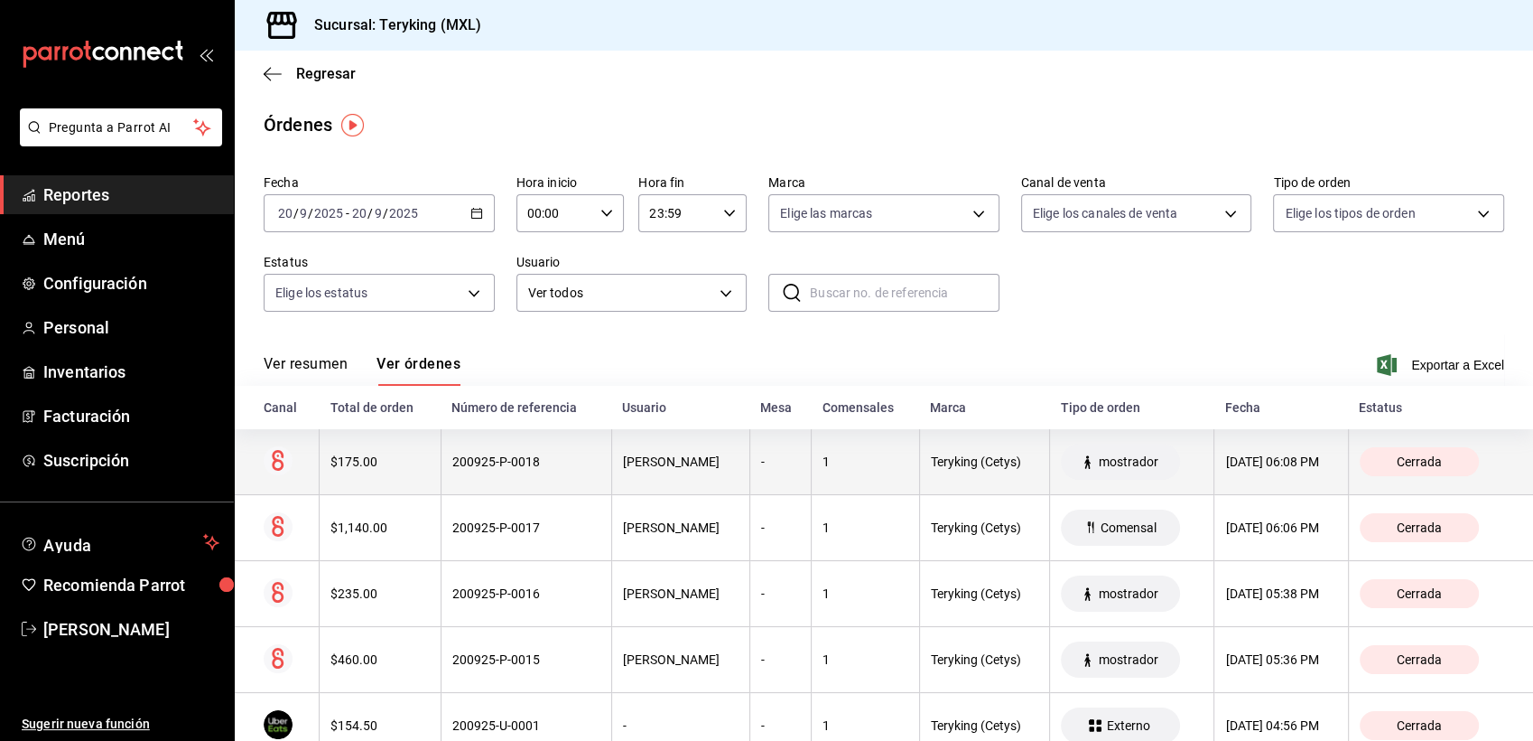
click at [493, 457] on div "200925-P-0018" at bounding box center [526, 461] width 148 height 14
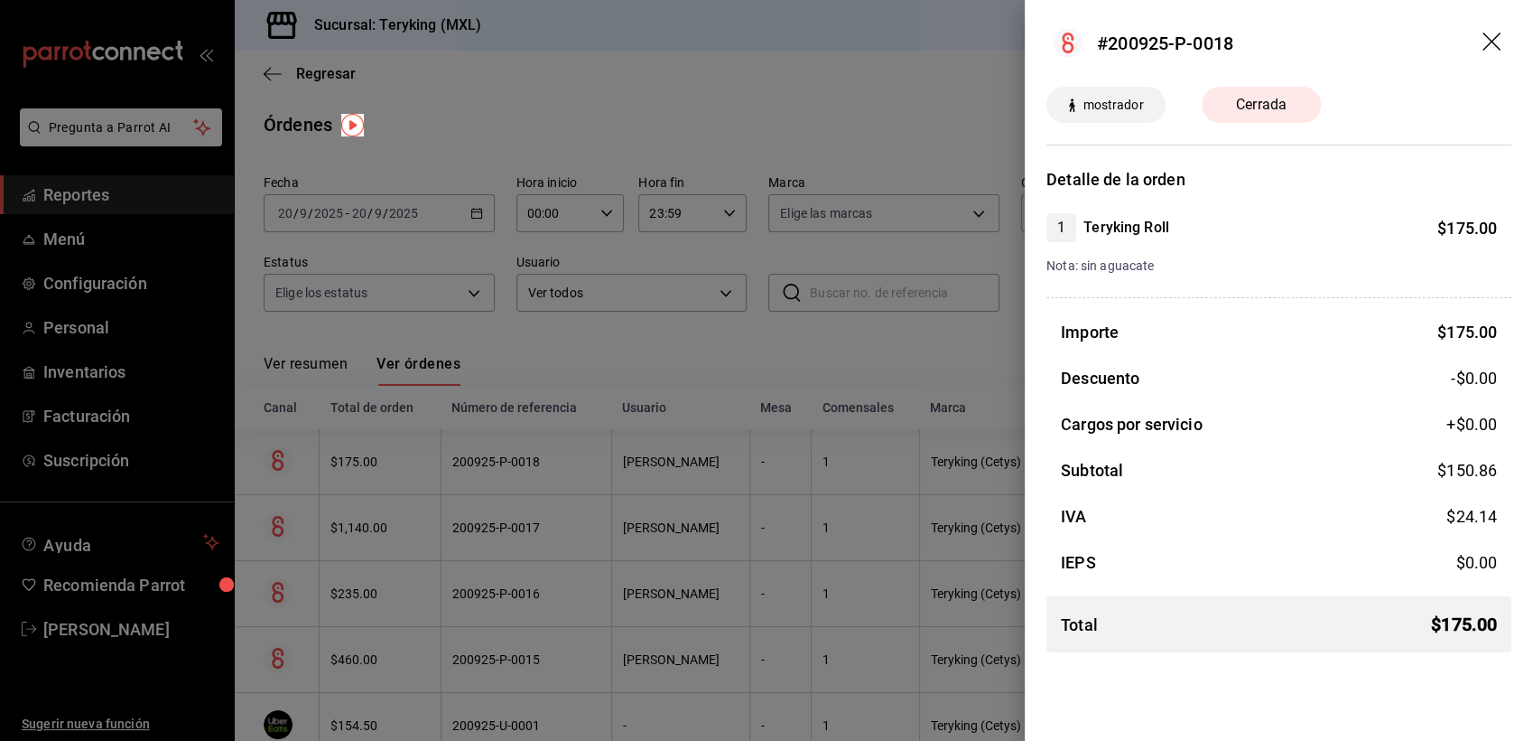
click at [573, 354] on div at bounding box center [766, 370] width 1533 height 741
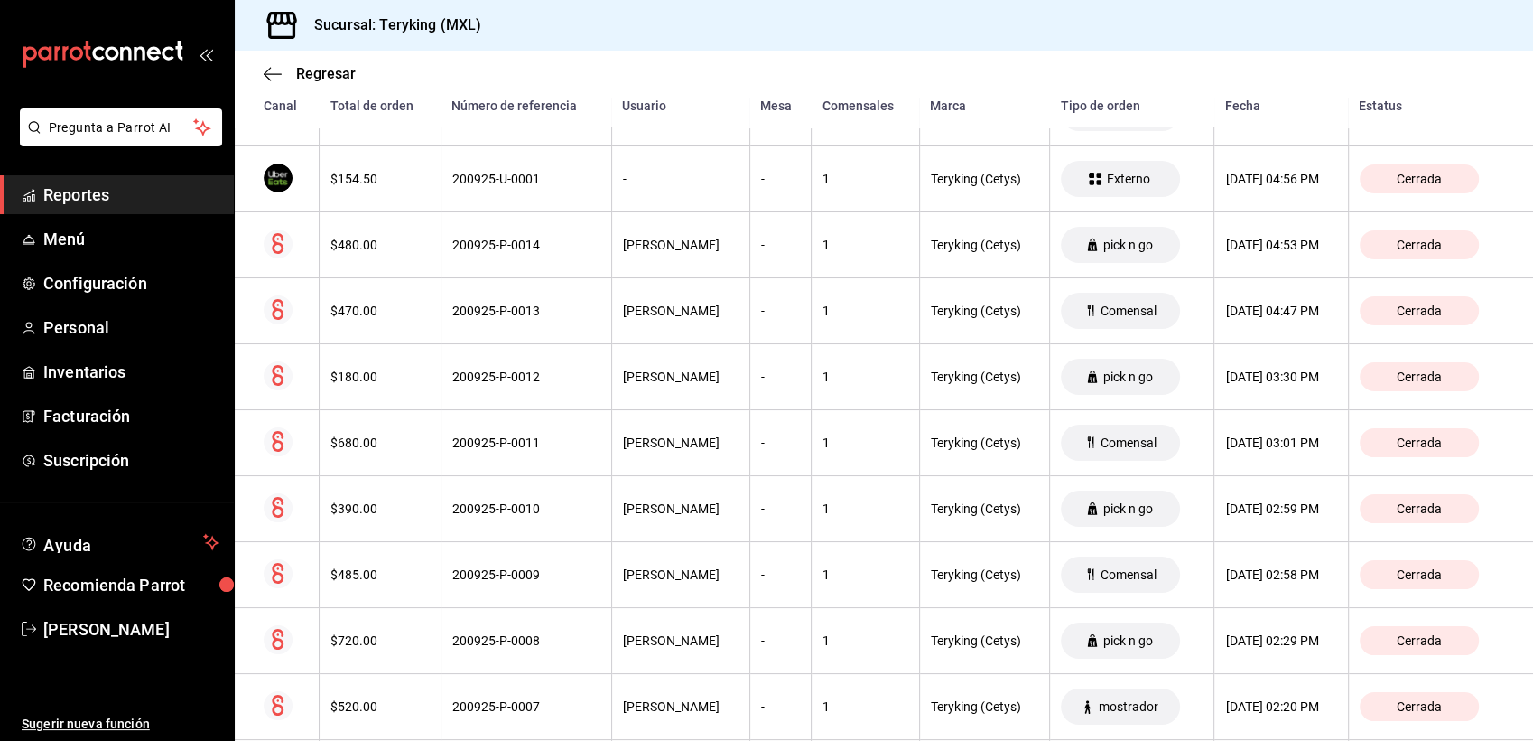
scroll to position [573, 0]
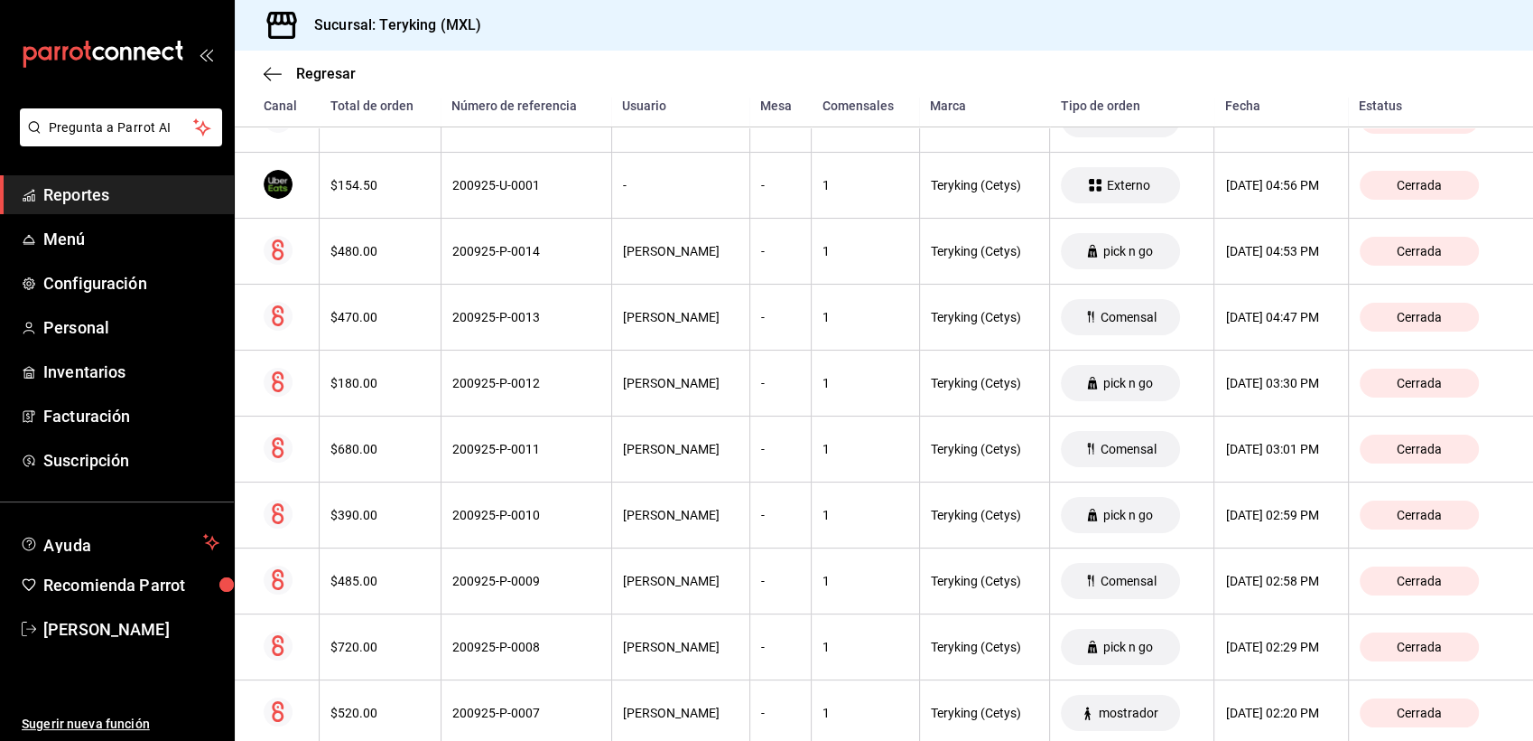
click at [123, 204] on span "Reportes" at bounding box center [131, 194] width 176 height 24
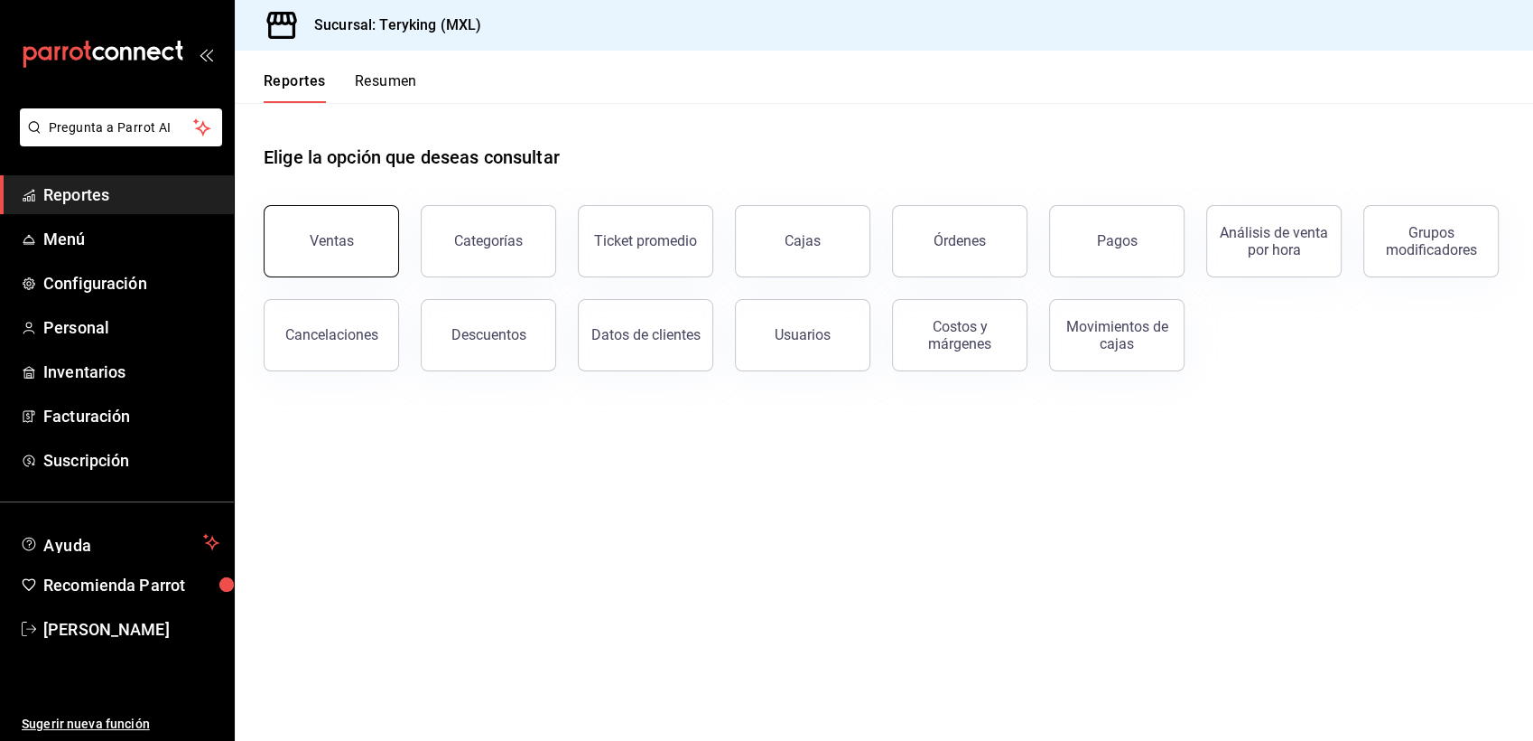
click at [341, 222] on button "Ventas" at bounding box center [331, 241] width 135 height 72
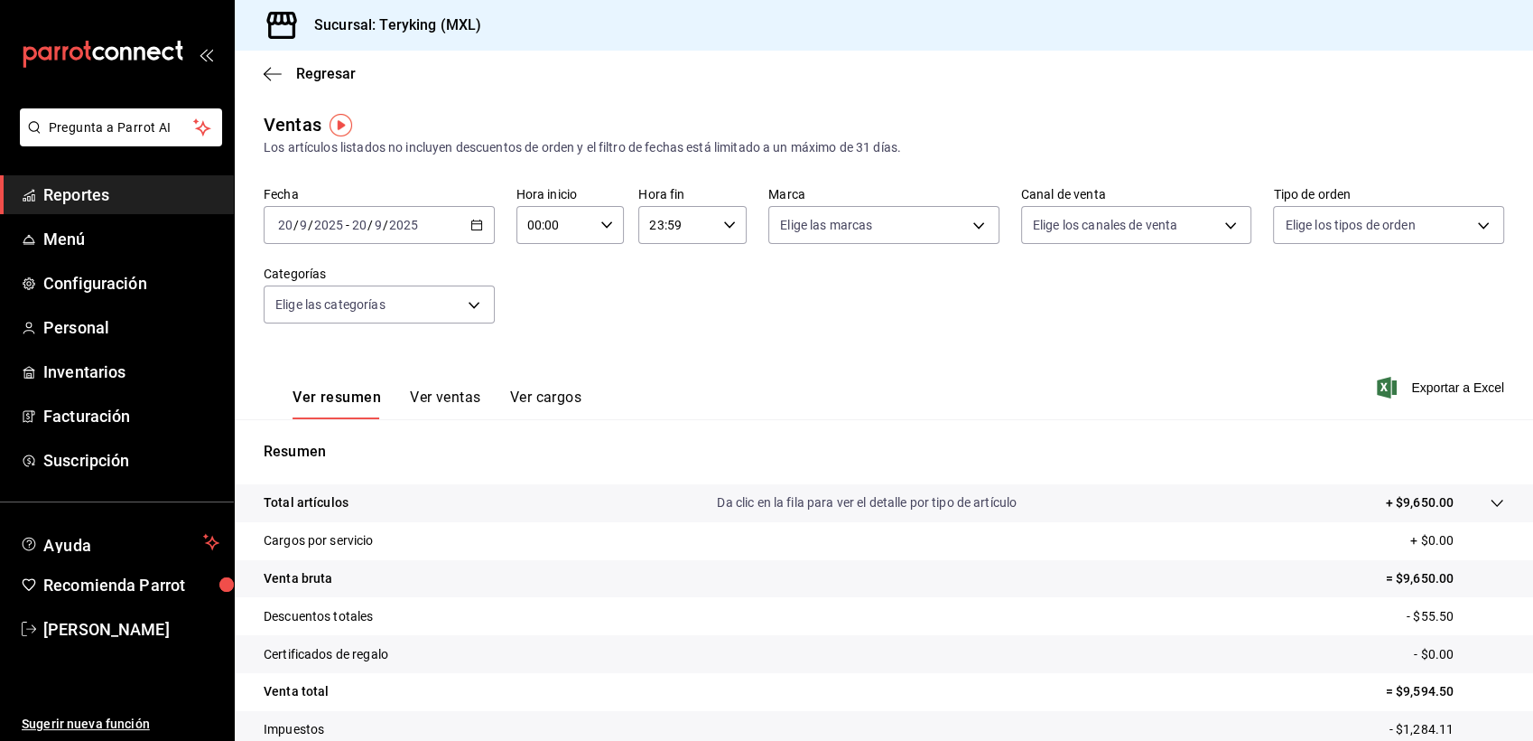
click at [91, 199] on span "Reportes" at bounding box center [131, 194] width 176 height 24
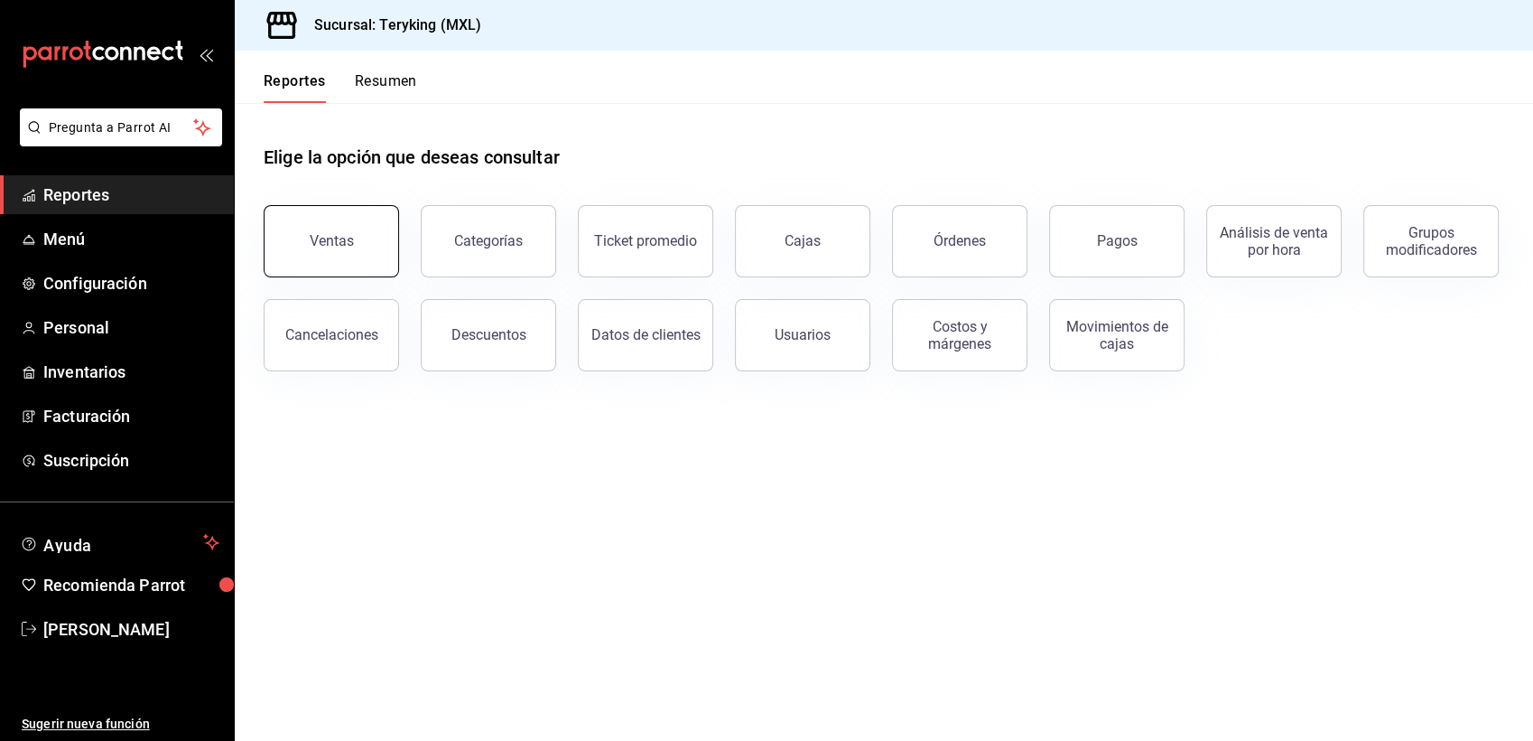
click at [311, 235] on button "Ventas" at bounding box center [331, 241] width 135 height 72
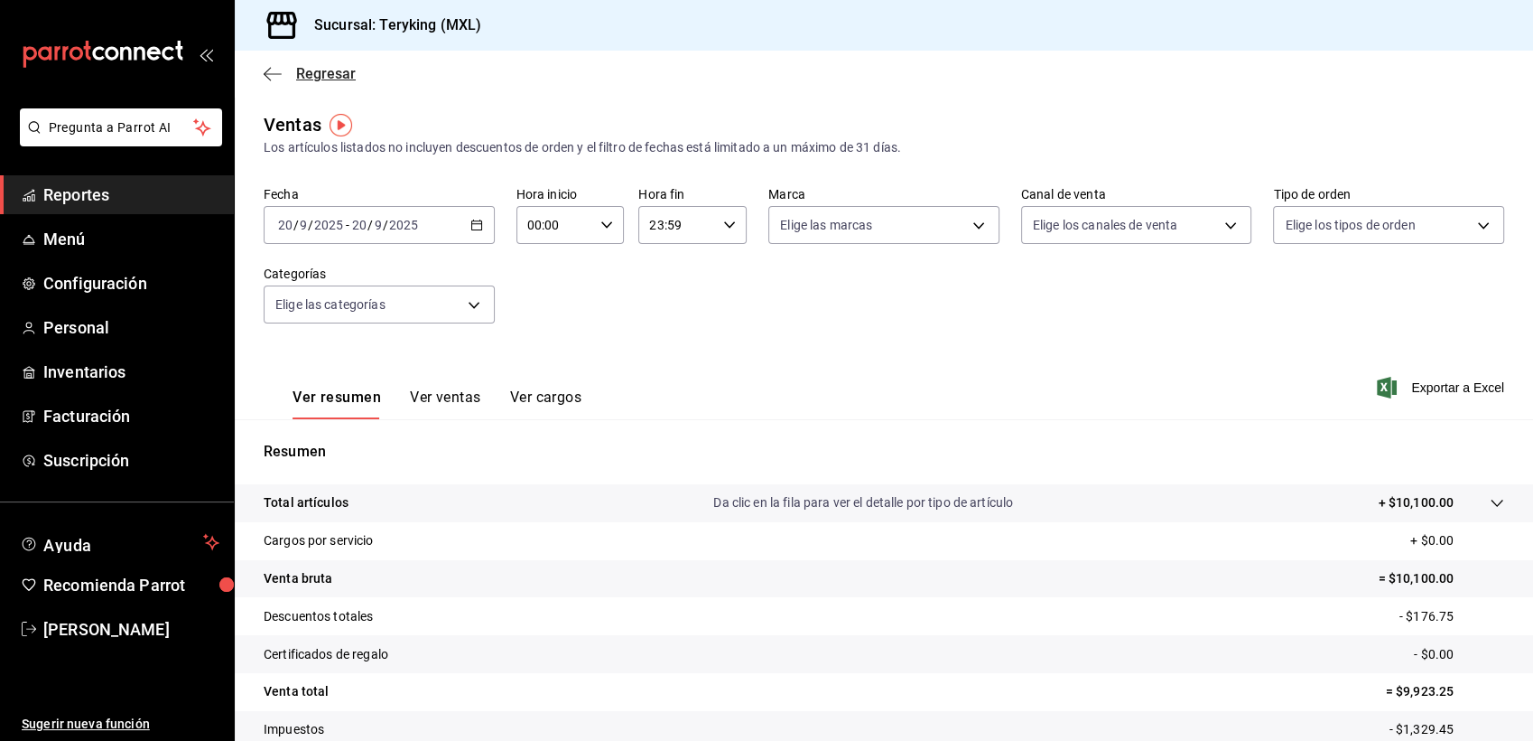
click at [334, 80] on span "Regresar" at bounding box center [326, 73] width 60 height 17
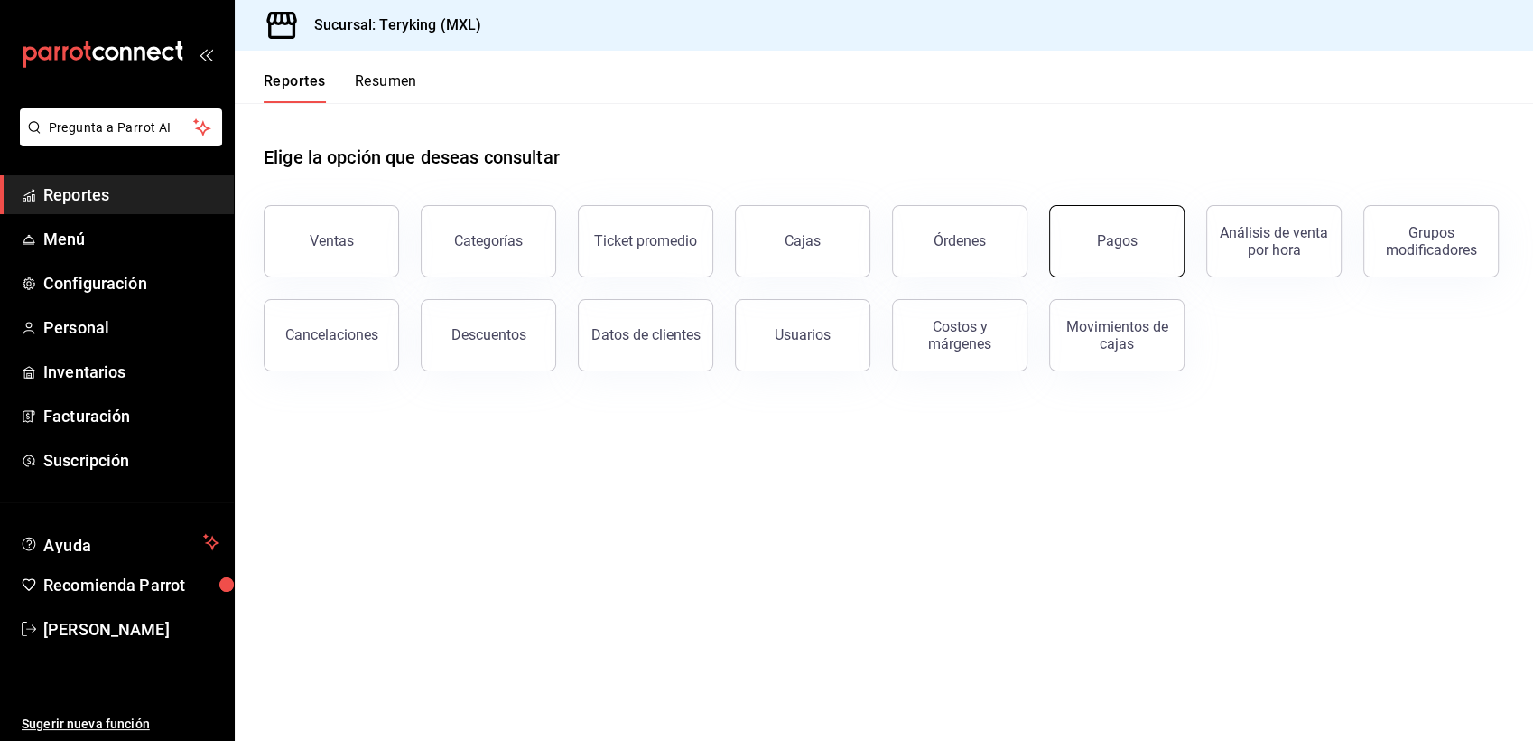
click at [1133, 235] on div "Pagos" at bounding box center [1117, 240] width 41 height 17
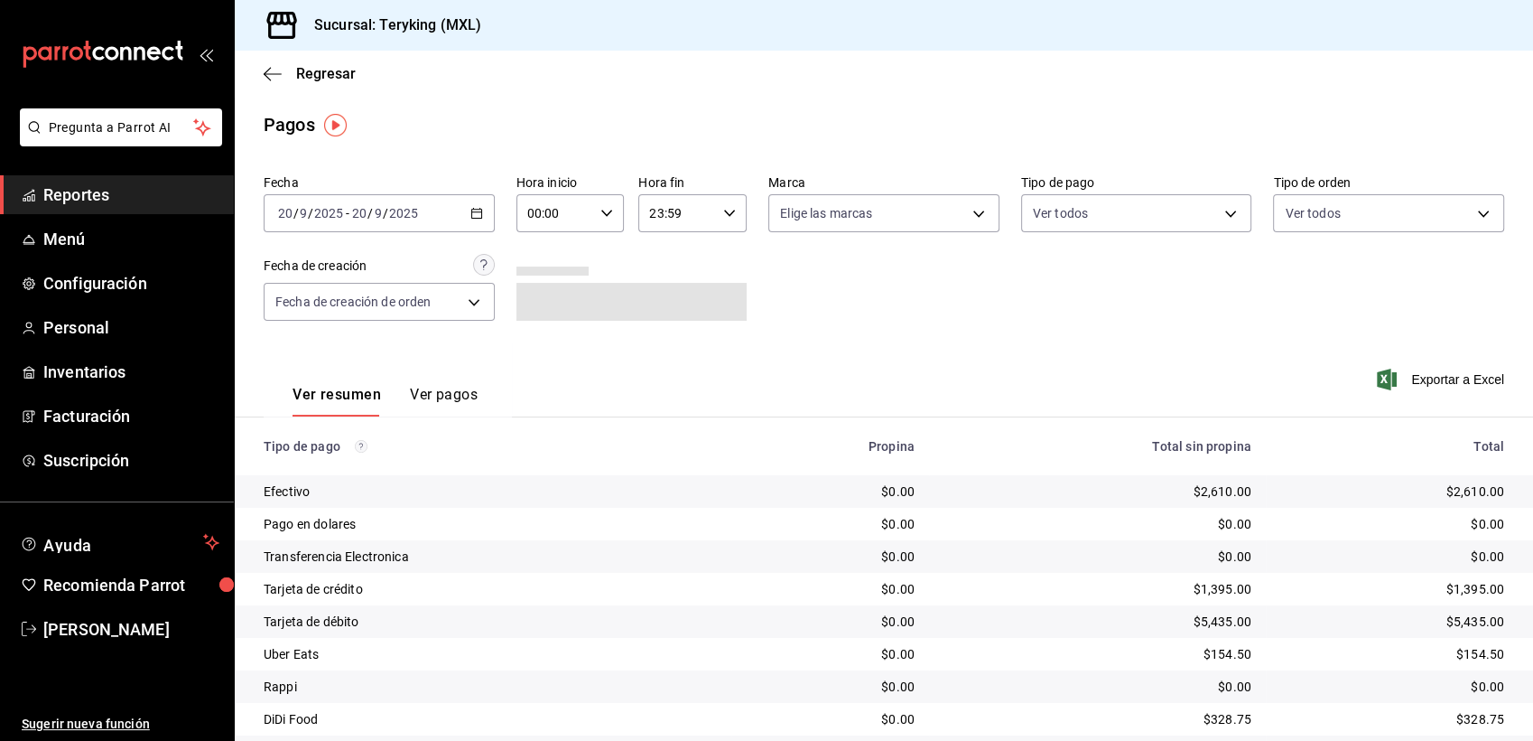
click at [71, 194] on span "Reportes" at bounding box center [131, 194] width 176 height 24
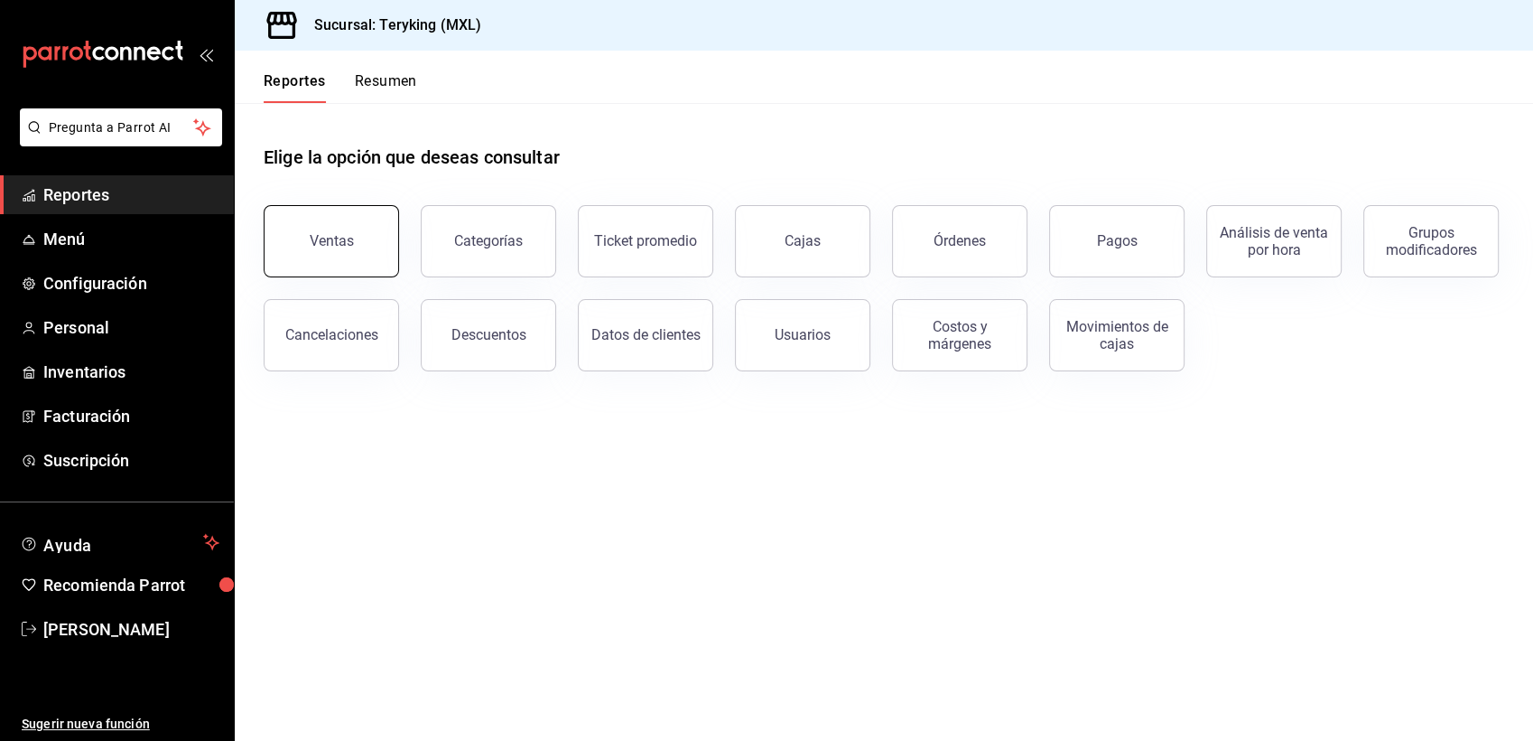
click at [312, 256] on button "Ventas" at bounding box center [331, 241] width 135 height 72
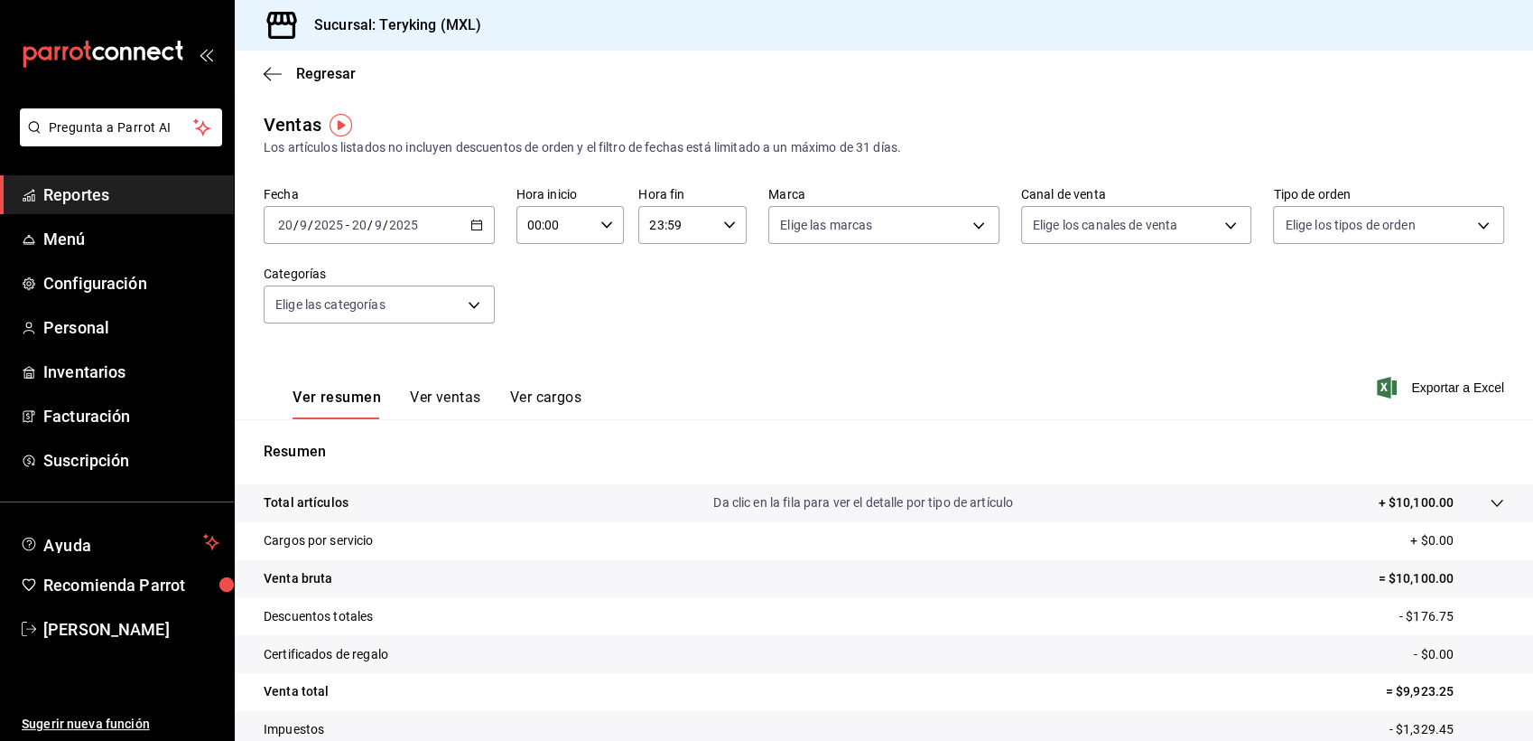
click at [87, 196] on span "Reportes" at bounding box center [131, 194] width 176 height 24
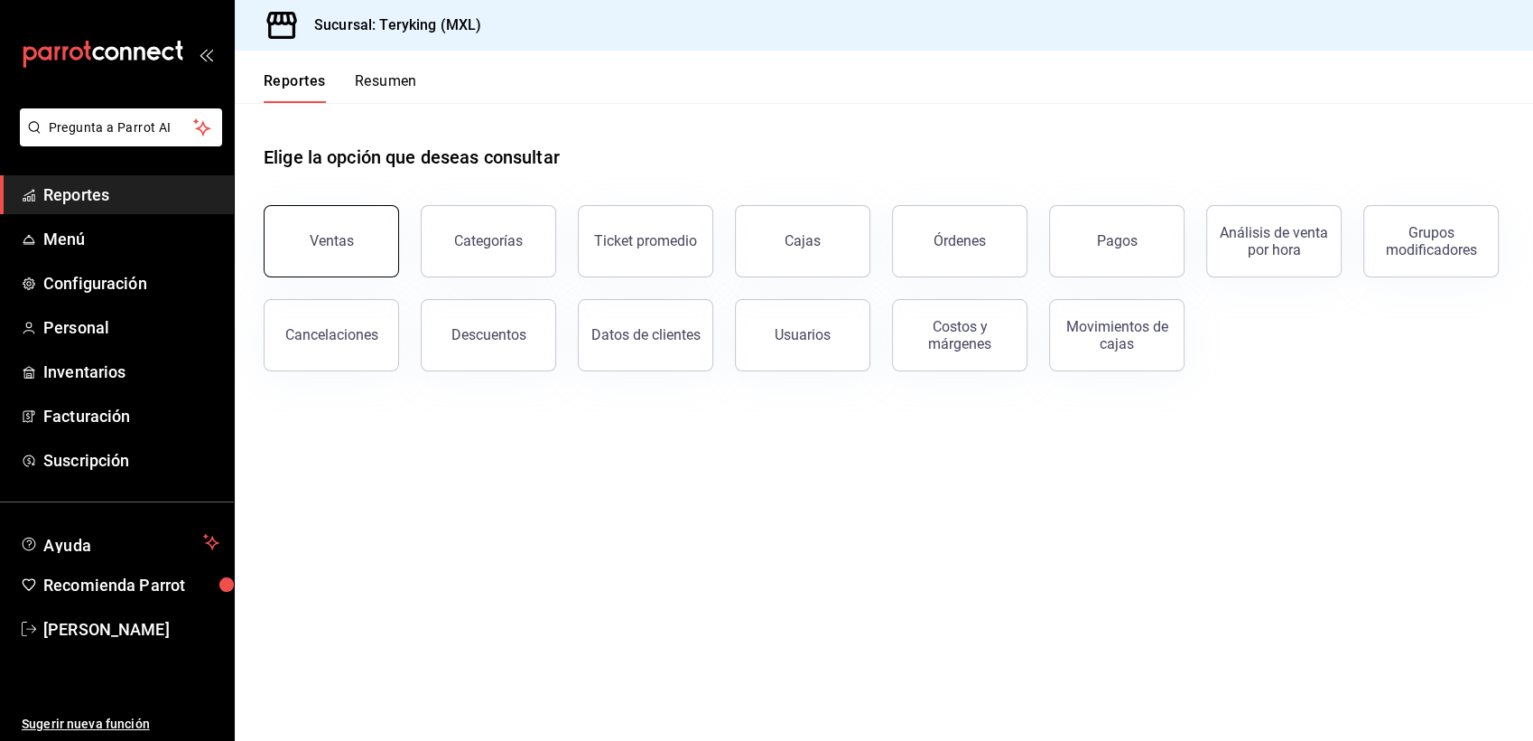
click at [306, 246] on button "Ventas" at bounding box center [331, 241] width 135 height 72
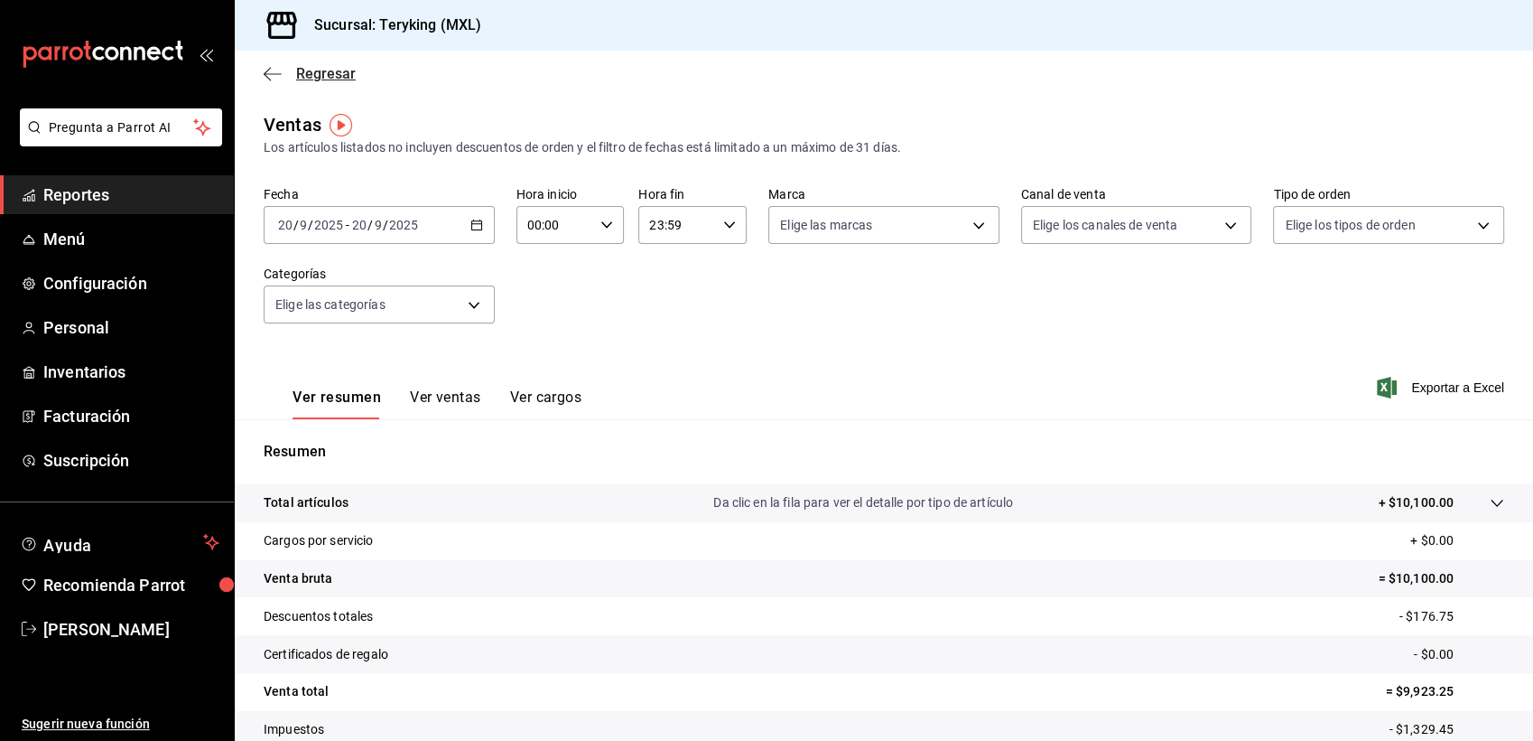
click at [344, 69] on span "Regresar" at bounding box center [326, 73] width 60 height 17
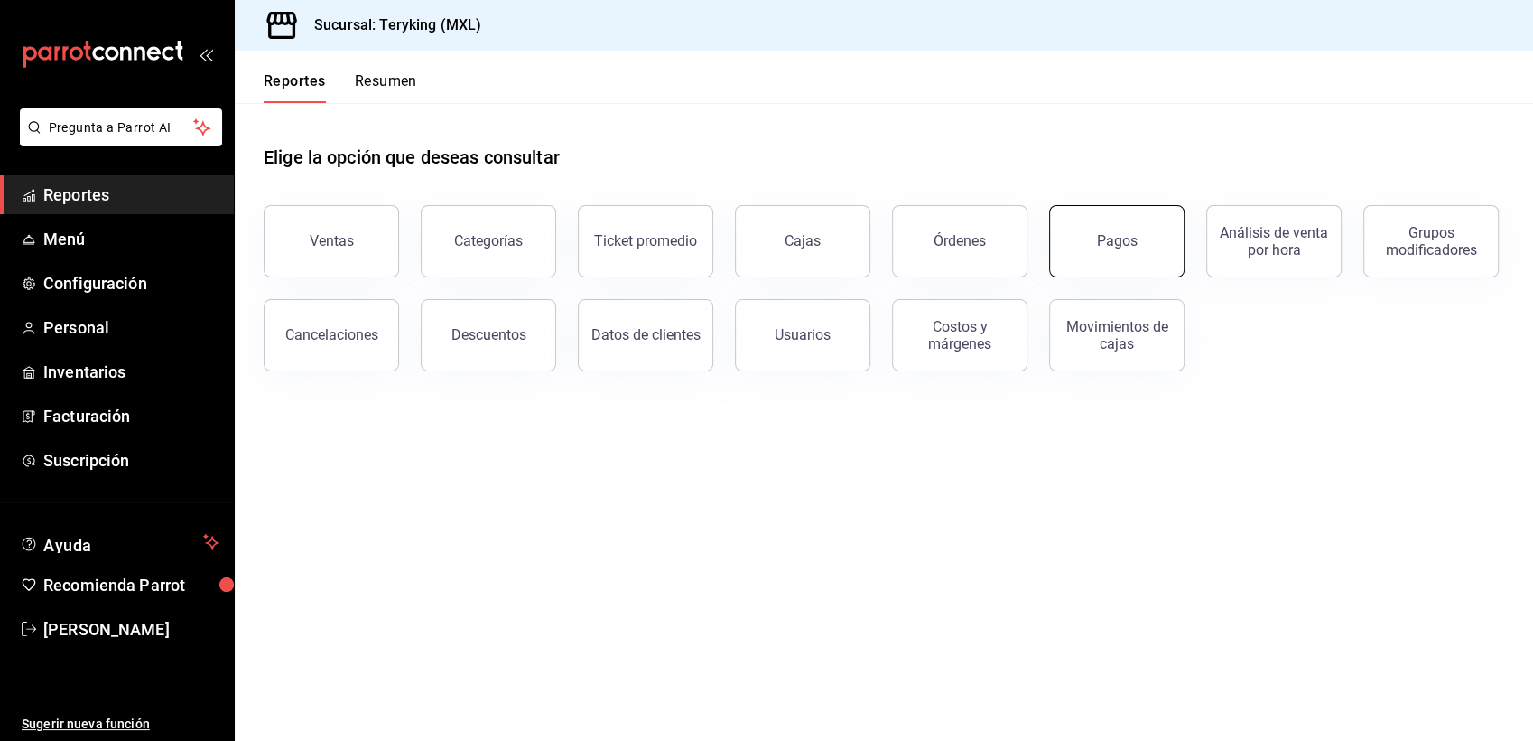
click at [1078, 241] on button "Pagos" at bounding box center [1116, 241] width 135 height 72
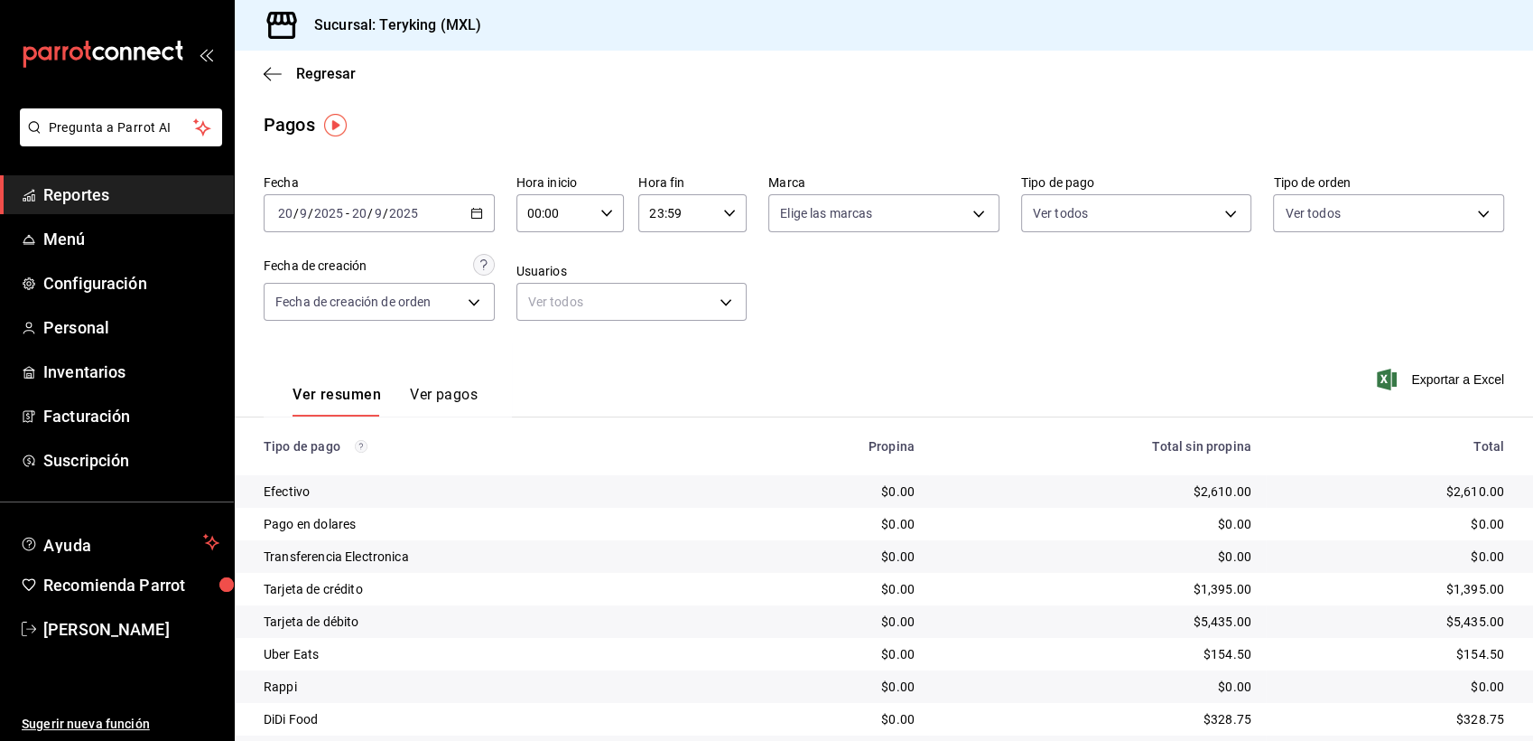
click at [1170, 319] on div "Fecha [DATE] [DATE] - [DATE] [DATE] Hora inicio 00:00 Hora inicio Hora fin 23:5…" at bounding box center [884, 254] width 1241 height 175
click at [339, 75] on span "Regresar" at bounding box center [326, 73] width 60 height 17
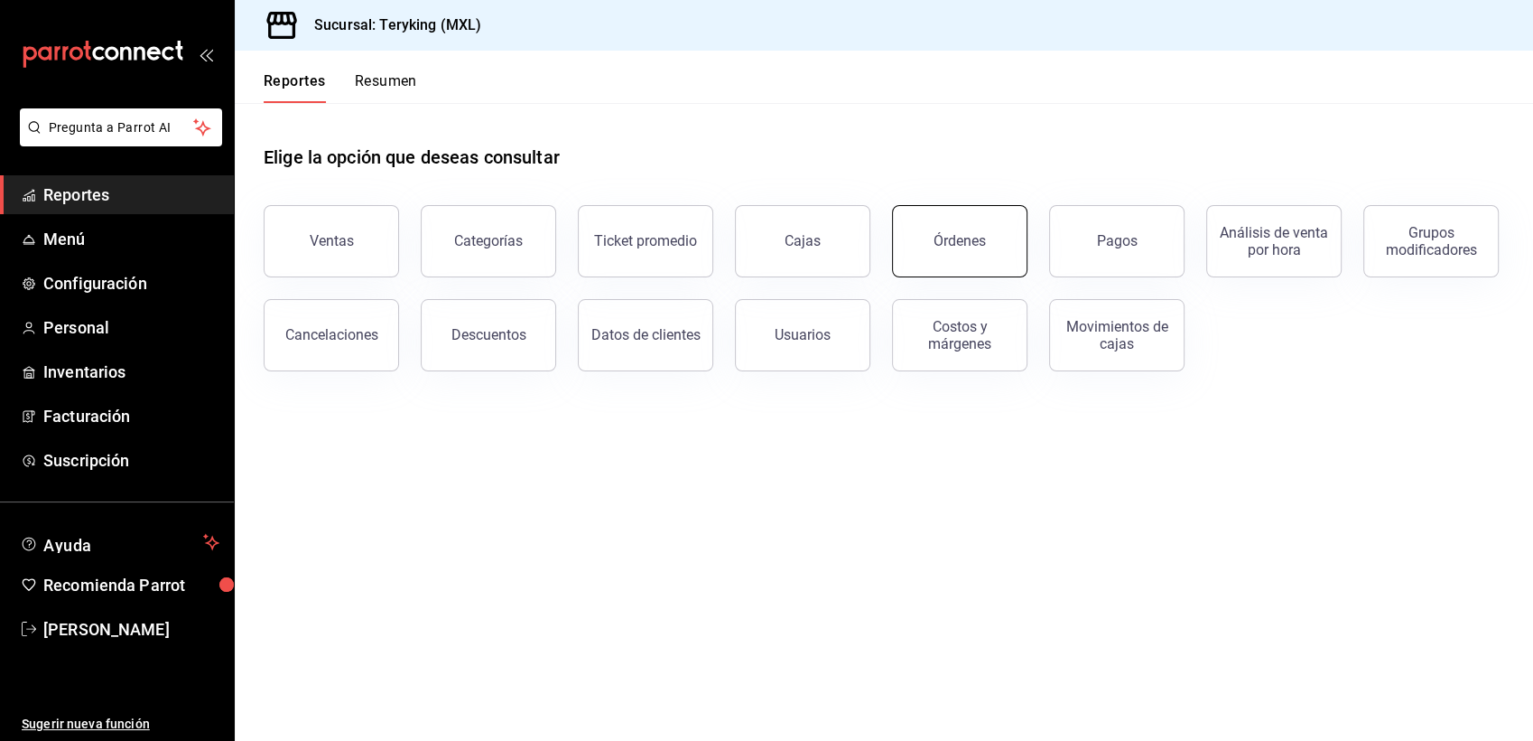
click at [998, 242] on button "Órdenes" at bounding box center [959, 241] width 135 height 72
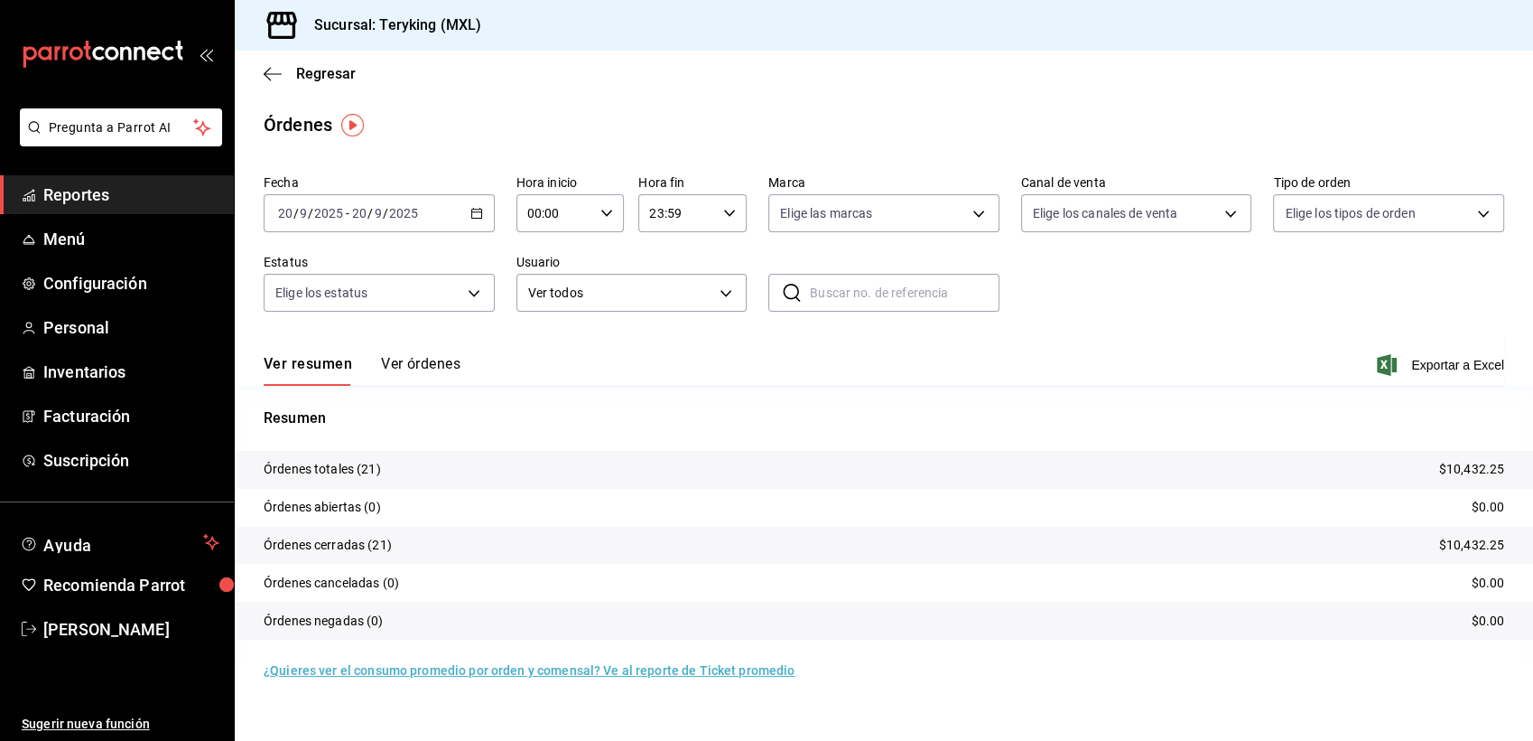
click at [424, 368] on button "Ver órdenes" at bounding box center [420, 370] width 79 height 31
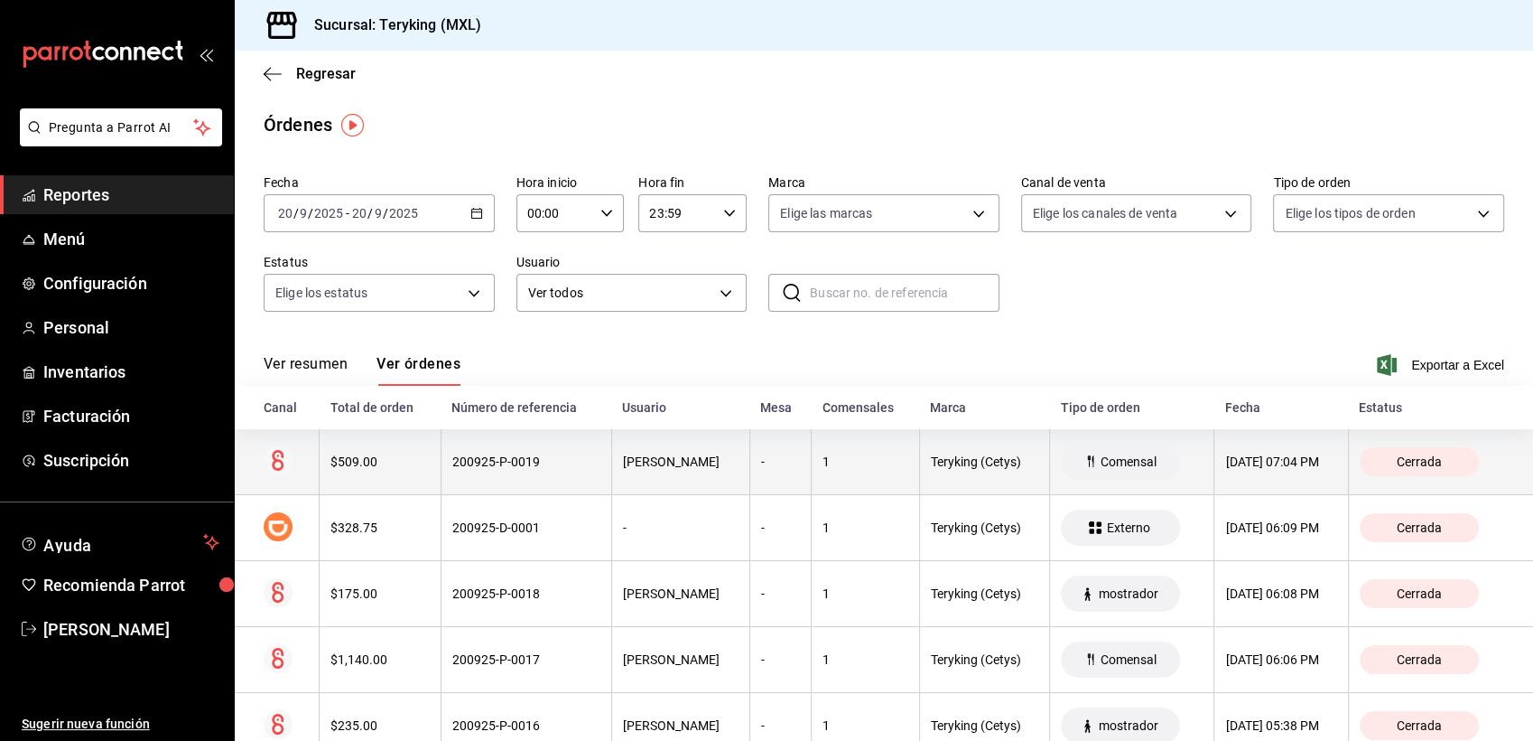
click at [611, 455] on th "[PERSON_NAME]" at bounding box center [680, 462] width 138 height 66
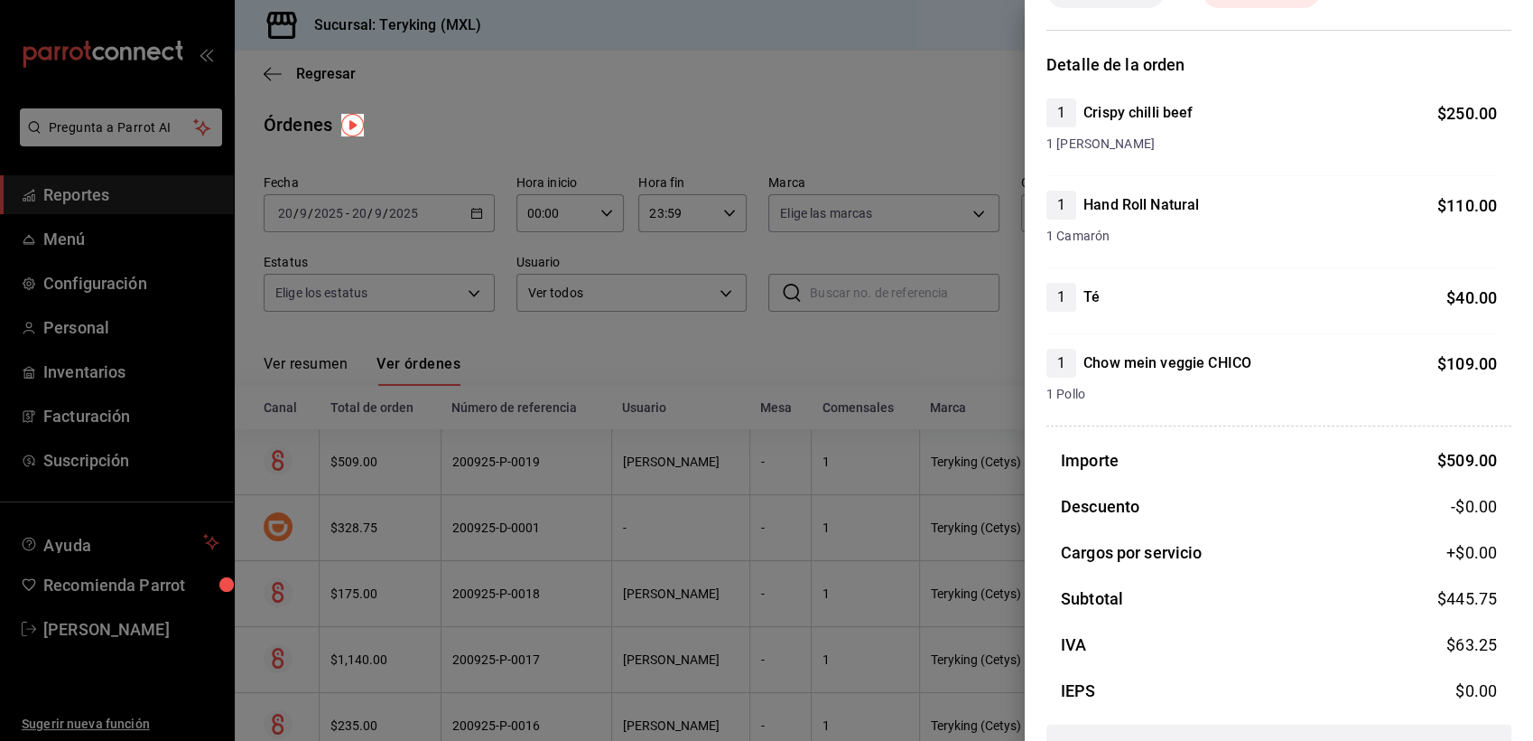
scroll to position [167, 0]
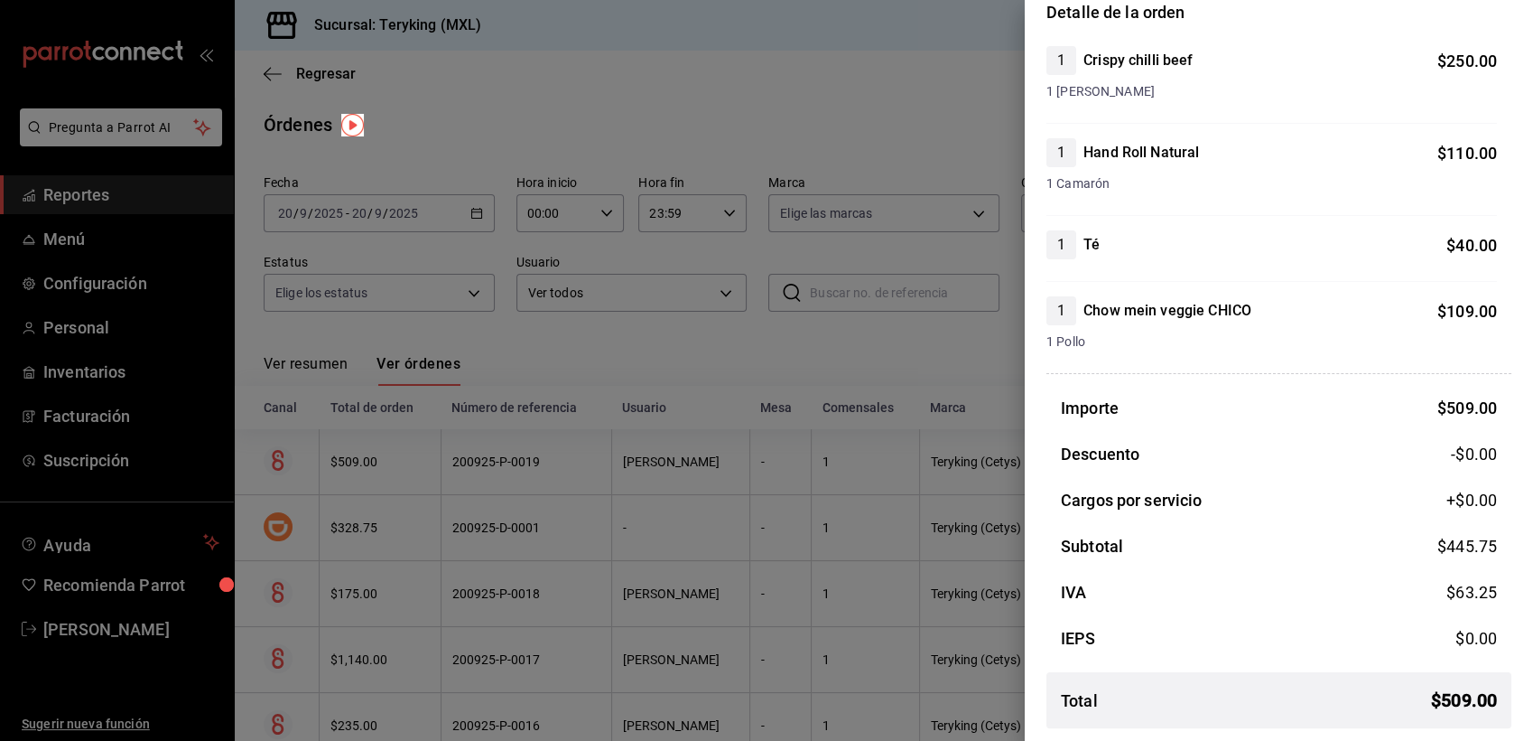
click at [740, 98] on div at bounding box center [766, 370] width 1533 height 741
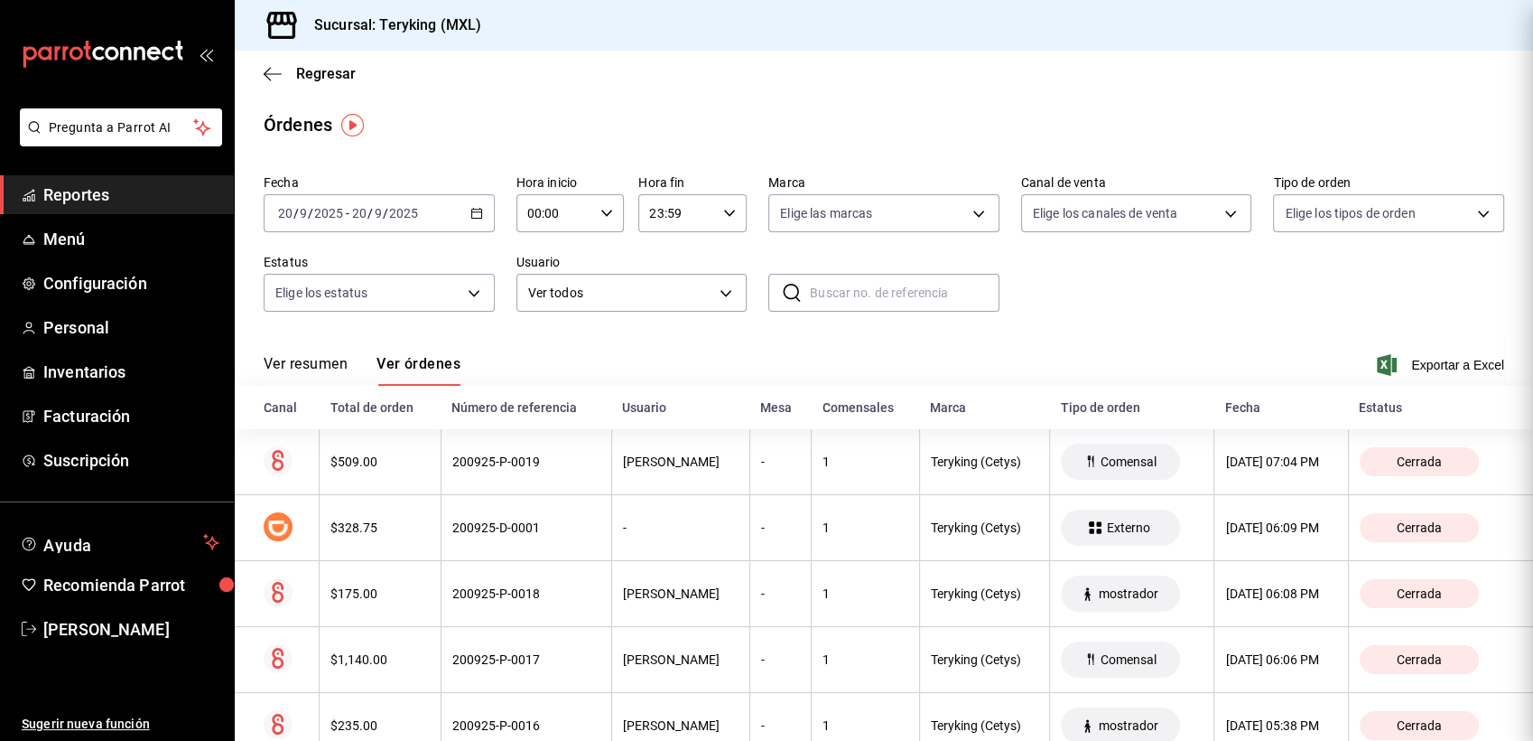
scroll to position [0, 0]
click at [65, 188] on span "Reportes" at bounding box center [131, 194] width 176 height 24
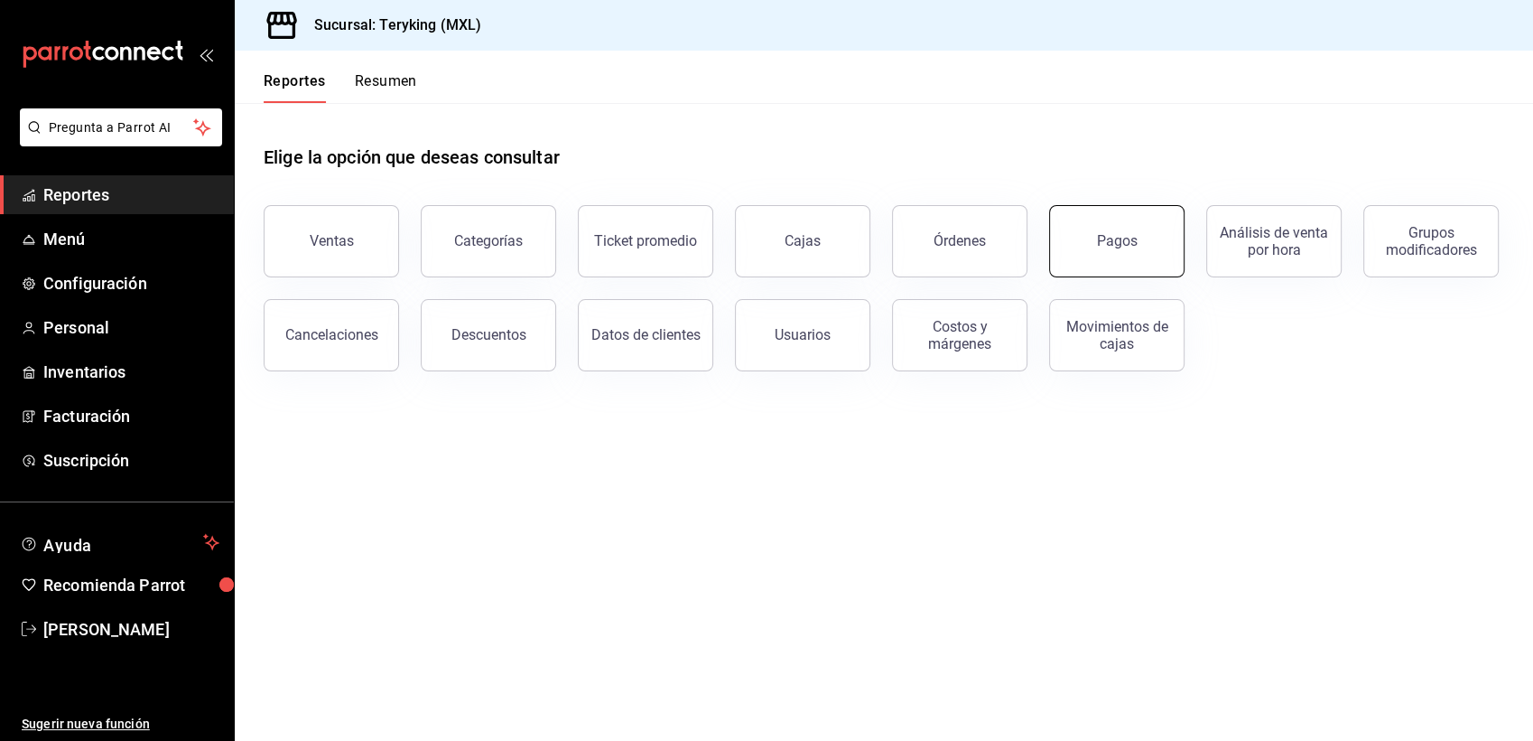
click at [1102, 261] on button "Pagos" at bounding box center [1116, 241] width 135 height 72
